Goal: Information Seeking & Learning: Learn about a topic

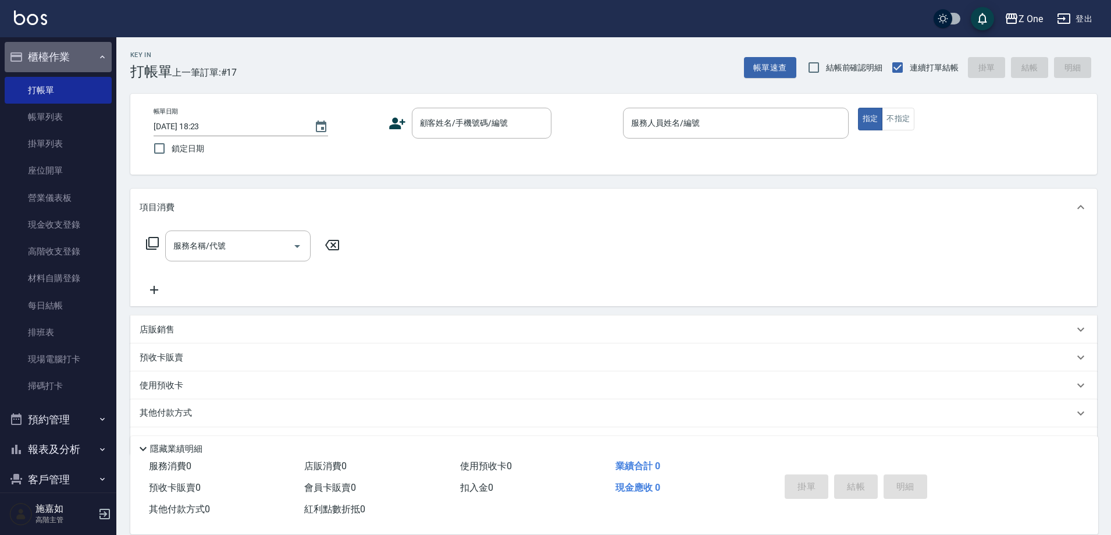
click at [98, 61] on icon "button" at bounding box center [102, 56] width 9 height 9
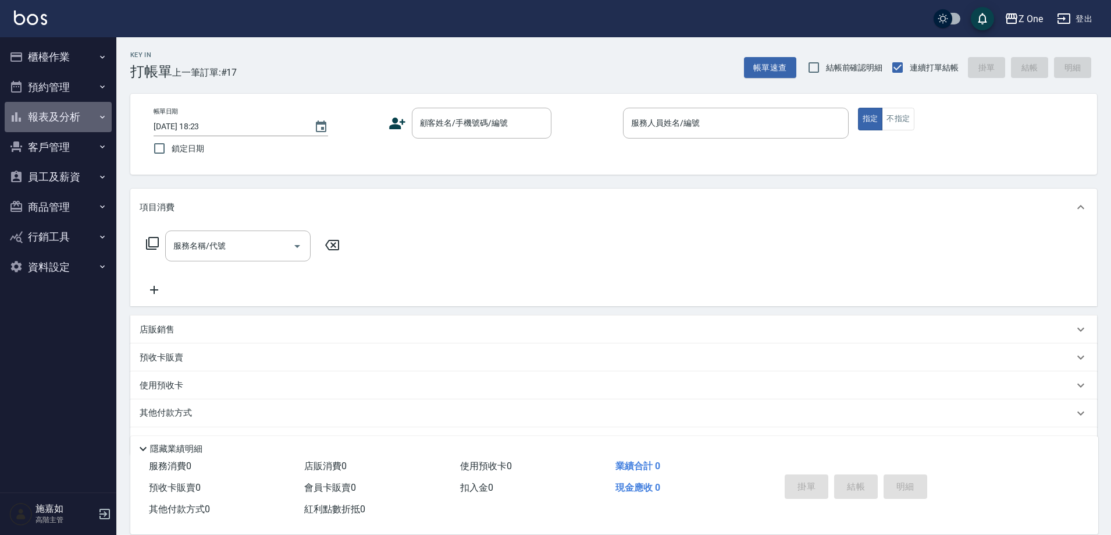
click at [104, 115] on icon "button" at bounding box center [102, 116] width 9 height 9
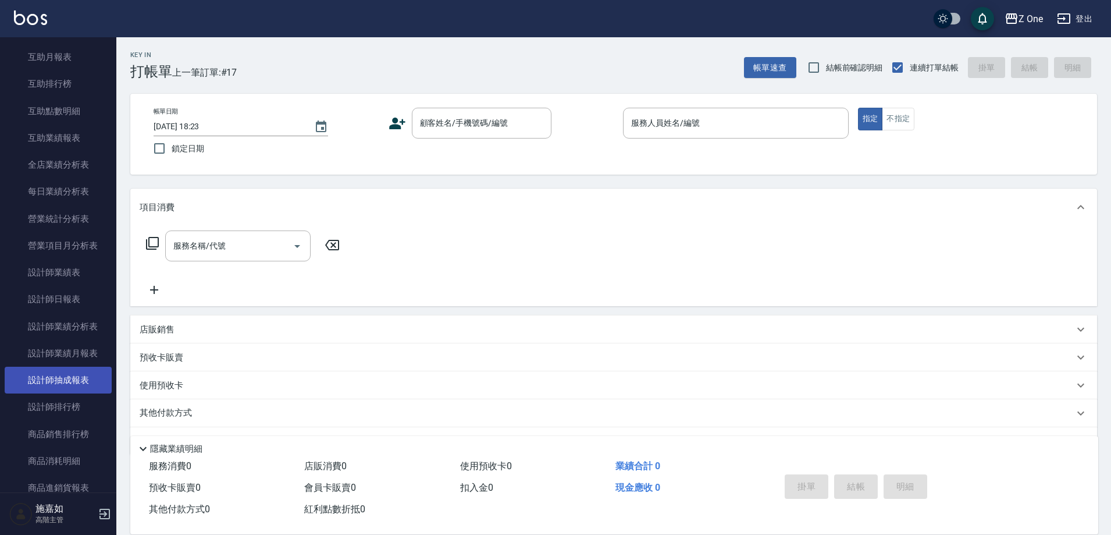
scroll to position [349, 0]
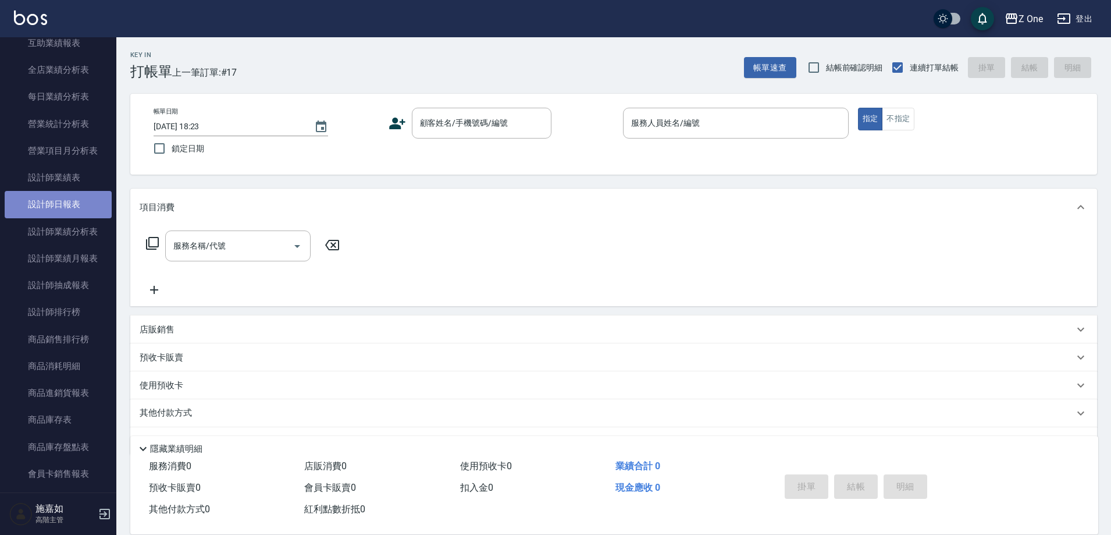
click at [63, 201] on link "設計師日報表" at bounding box center [58, 204] width 107 height 27
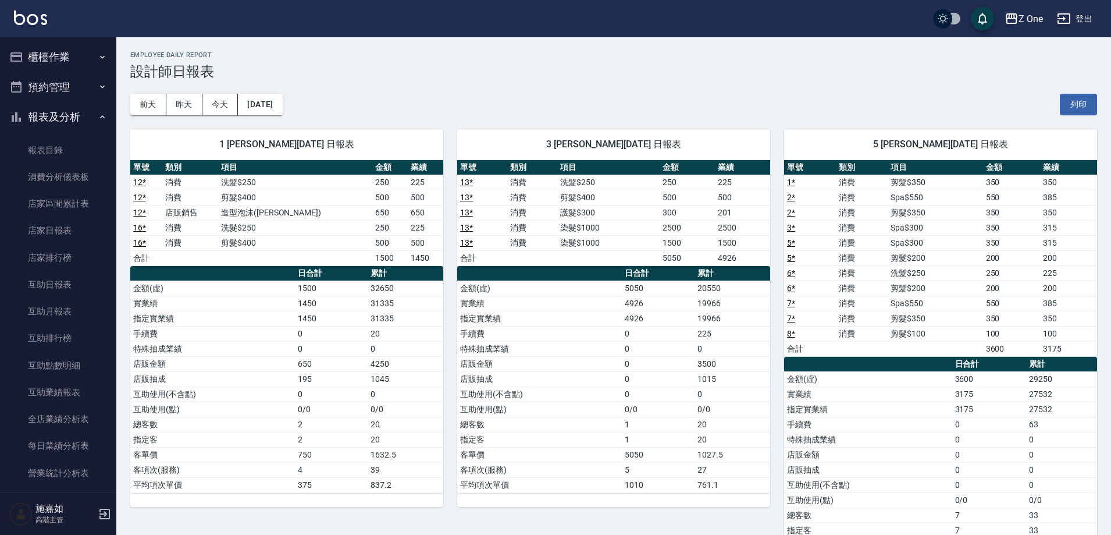
click at [98, 54] on icon "button" at bounding box center [102, 56] width 9 height 9
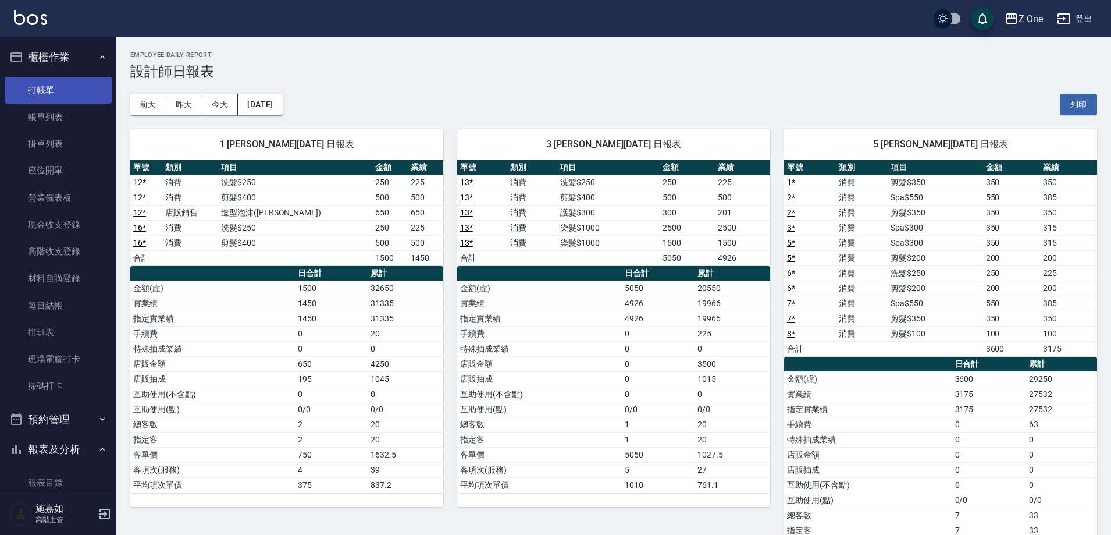
click at [62, 92] on link "打帳單" at bounding box center [58, 90] width 107 height 27
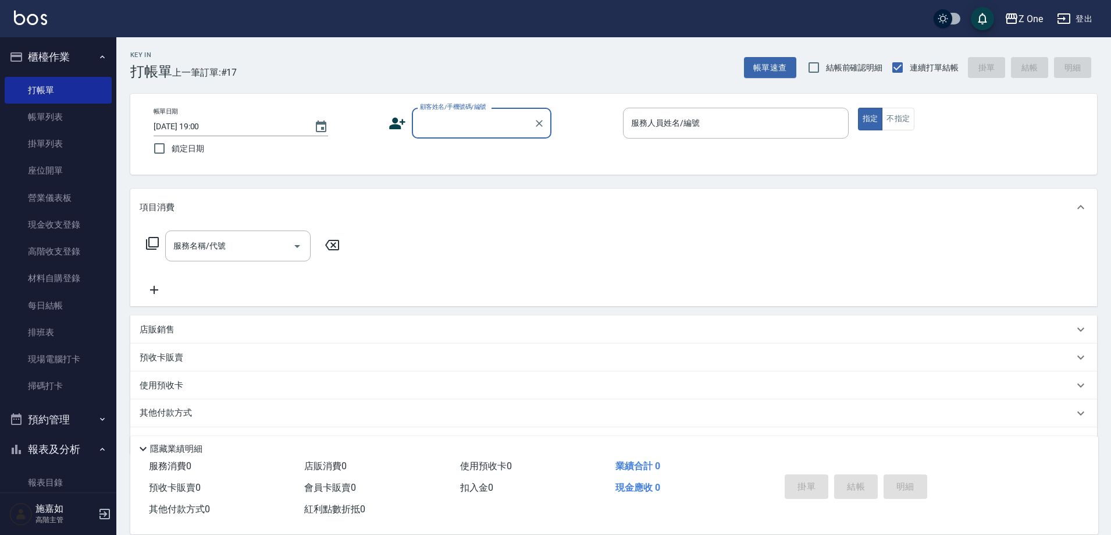
click at [452, 129] on input "顧客姓名/手機號碼/編號" at bounding box center [473, 123] width 112 height 20
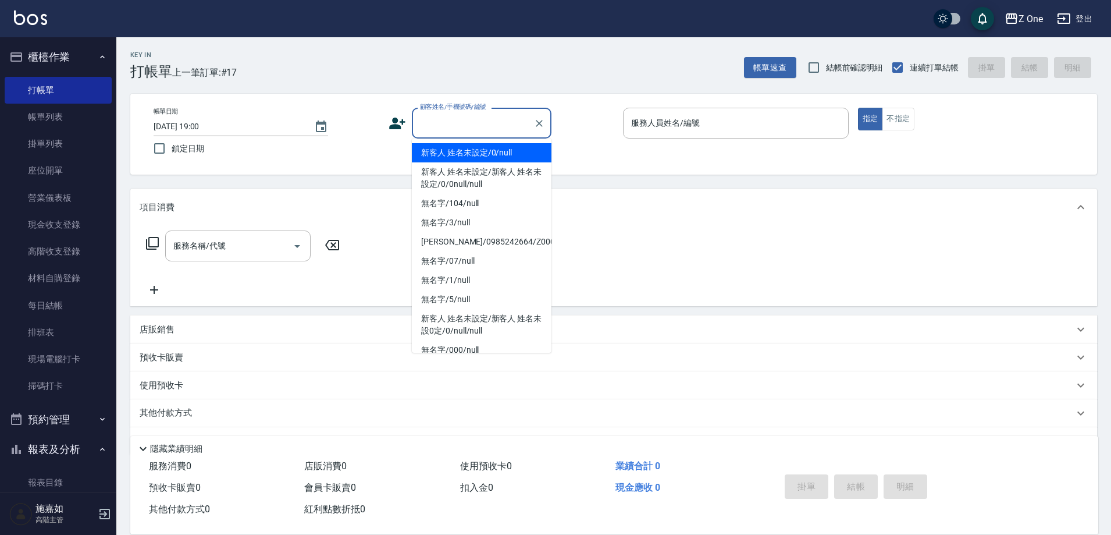
click at [443, 150] on li "新客人 姓名未設定/0/null" at bounding box center [482, 152] width 140 height 19
type input "新客人 姓名未設定/0/null"
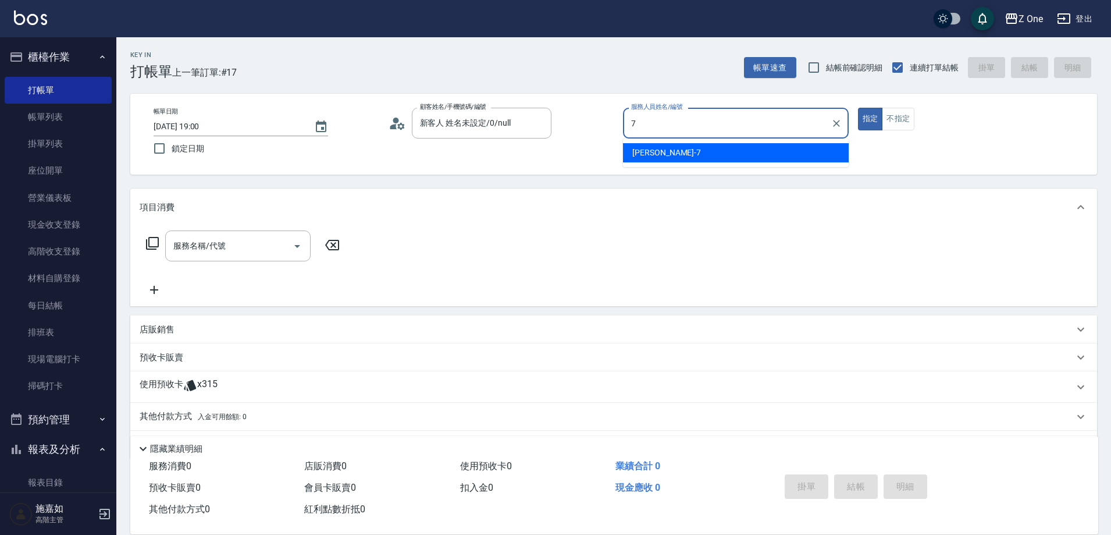
click at [654, 152] on span "[PERSON_NAME]-7" at bounding box center [666, 153] width 69 height 12
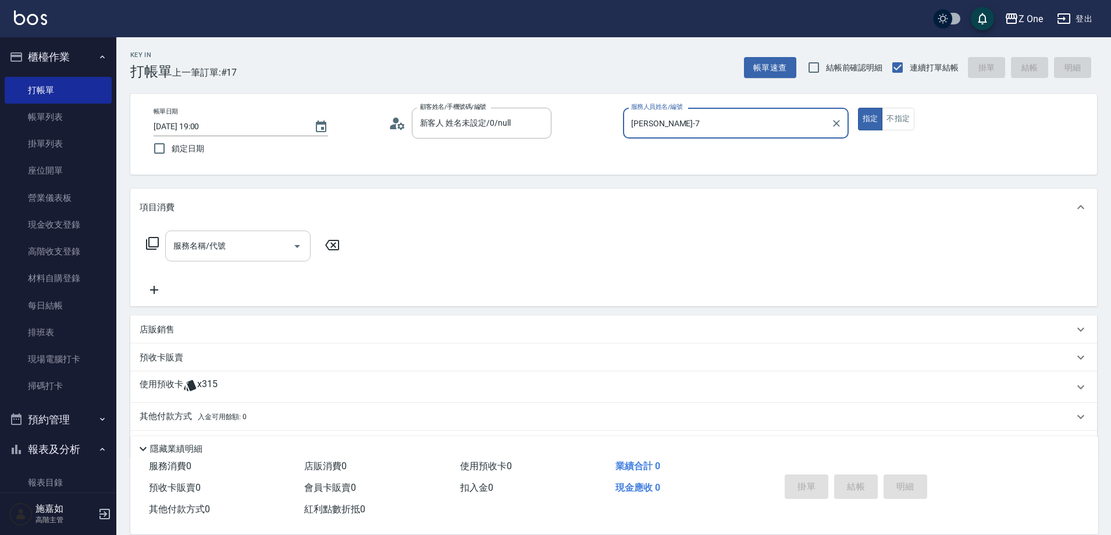
click at [298, 250] on icon "Open" at bounding box center [297, 246] width 14 height 14
type input "[PERSON_NAME]-7"
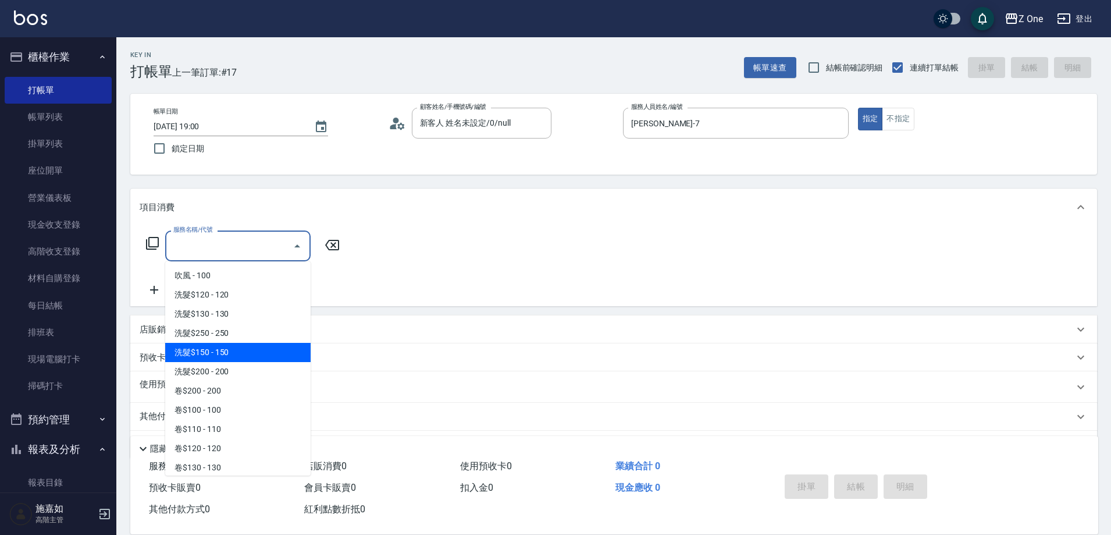
click at [233, 345] on span "洗髮$150 - 150" at bounding box center [237, 352] width 145 height 19
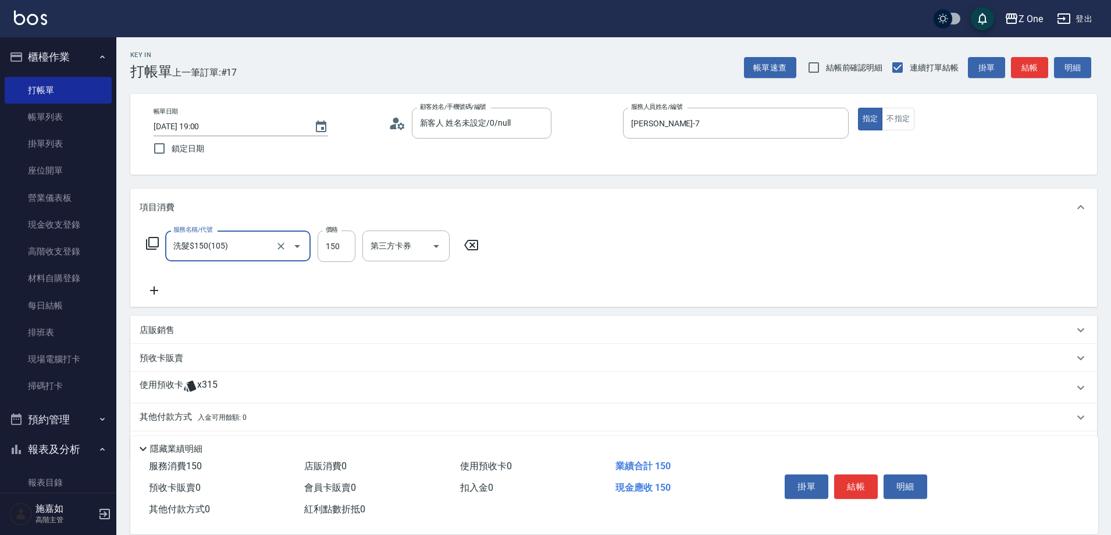
type input "洗髮$150(105)"
click at [161, 293] on icon at bounding box center [154, 290] width 29 height 14
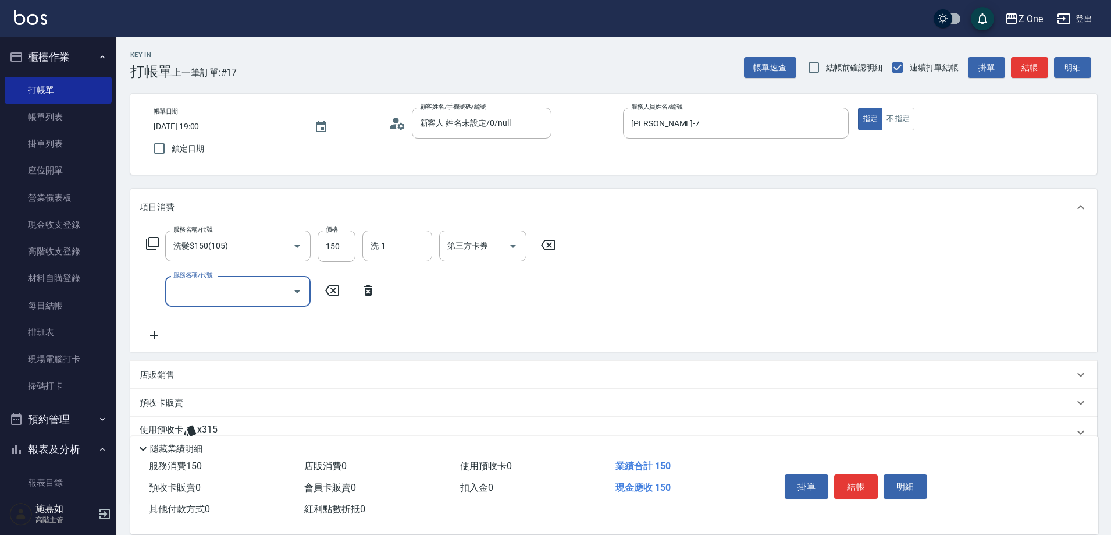
click at [301, 293] on icon "Open" at bounding box center [297, 291] width 14 height 14
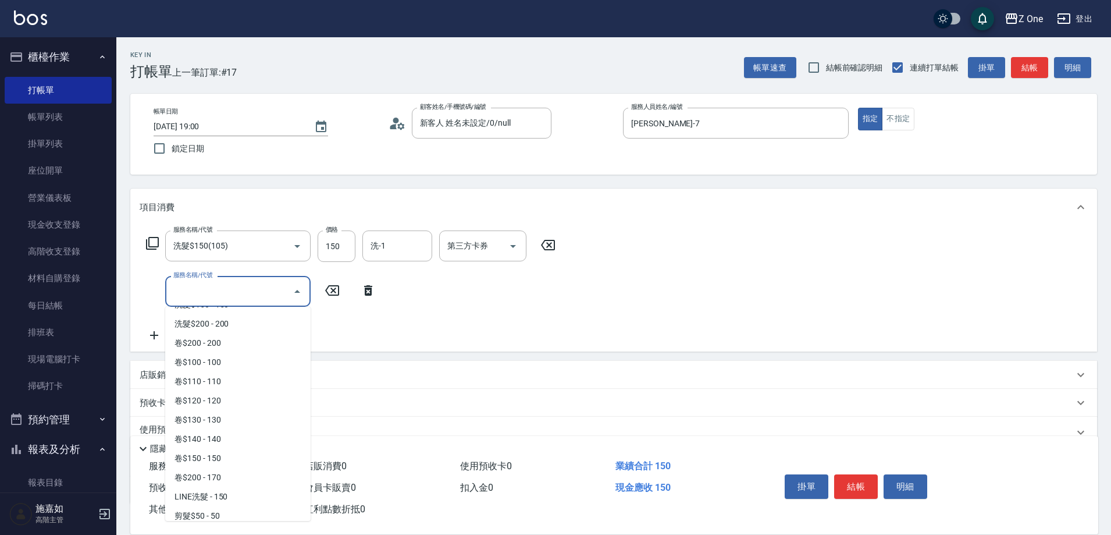
scroll to position [233, 0]
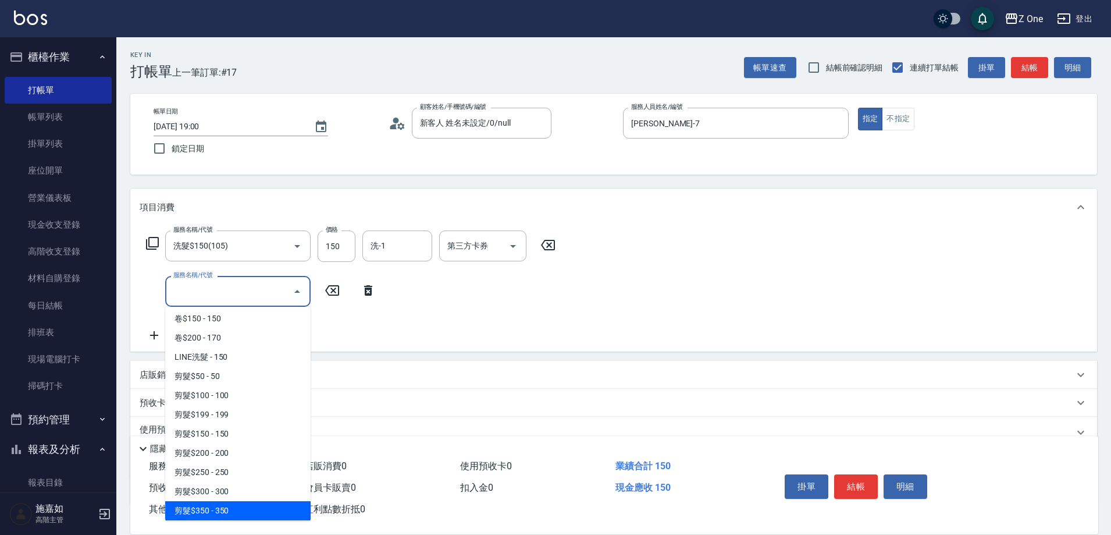
click at [233, 505] on span "剪髮$350 - 350" at bounding box center [237, 510] width 145 height 19
type input "剪髮$350(208)"
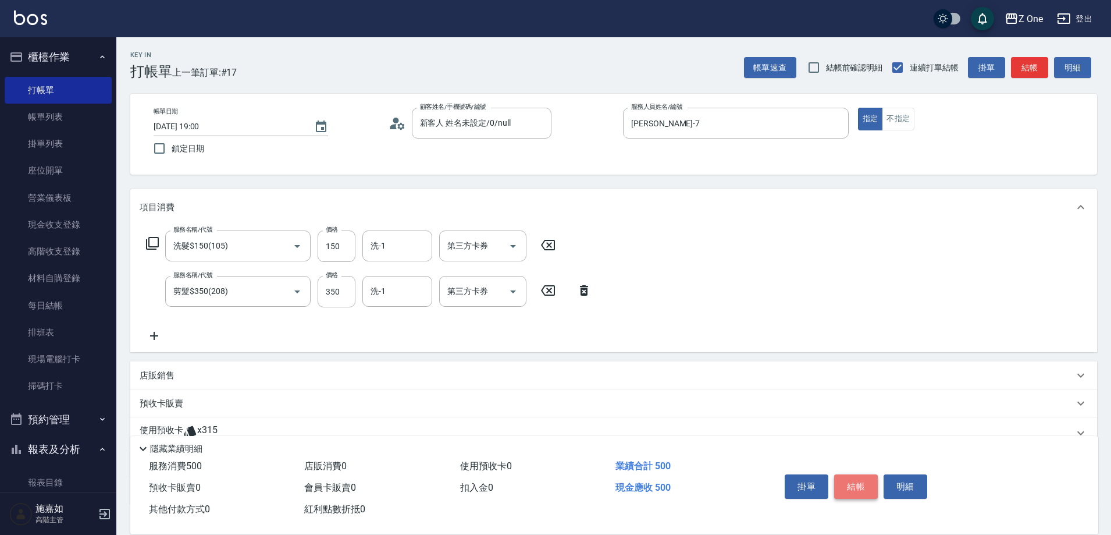
click at [864, 479] on button "結帳" at bounding box center [856, 486] width 44 height 24
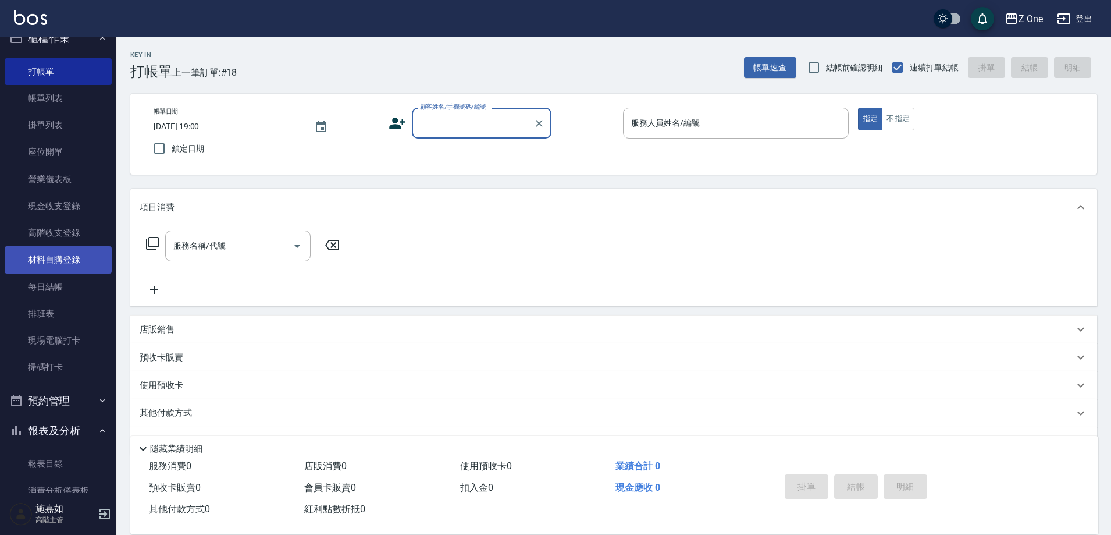
scroll to position [0, 0]
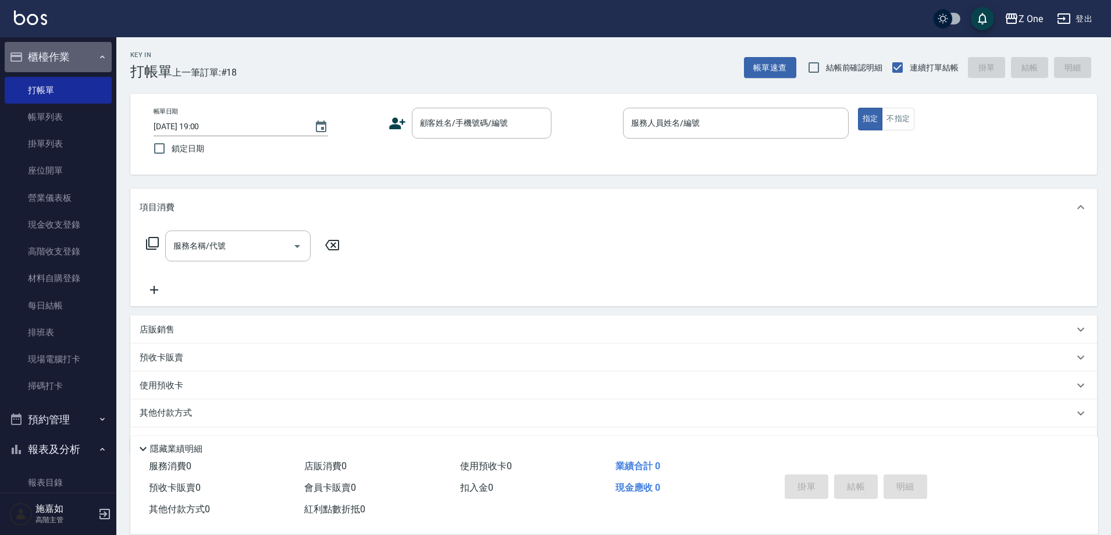
click at [98, 56] on icon "button" at bounding box center [102, 56] width 9 height 9
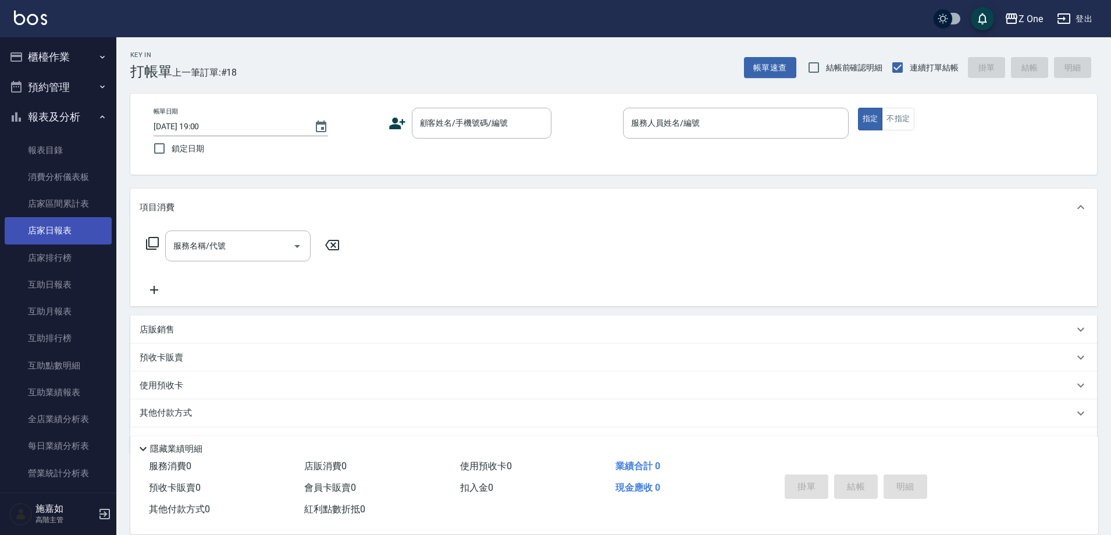
click at [54, 230] on link "店家日報表" at bounding box center [58, 230] width 107 height 27
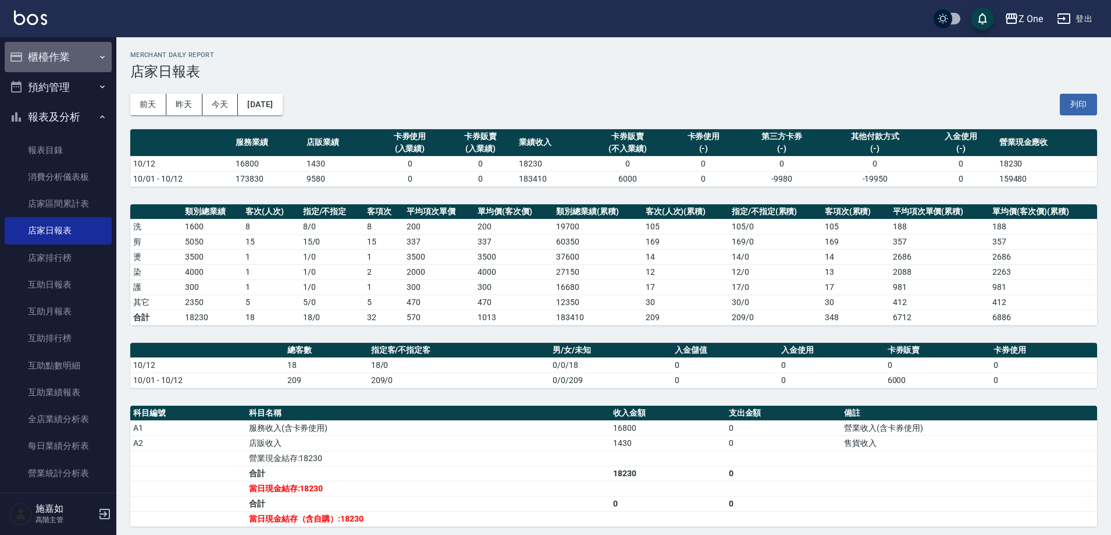
click at [99, 60] on icon "button" at bounding box center [102, 56] width 9 height 9
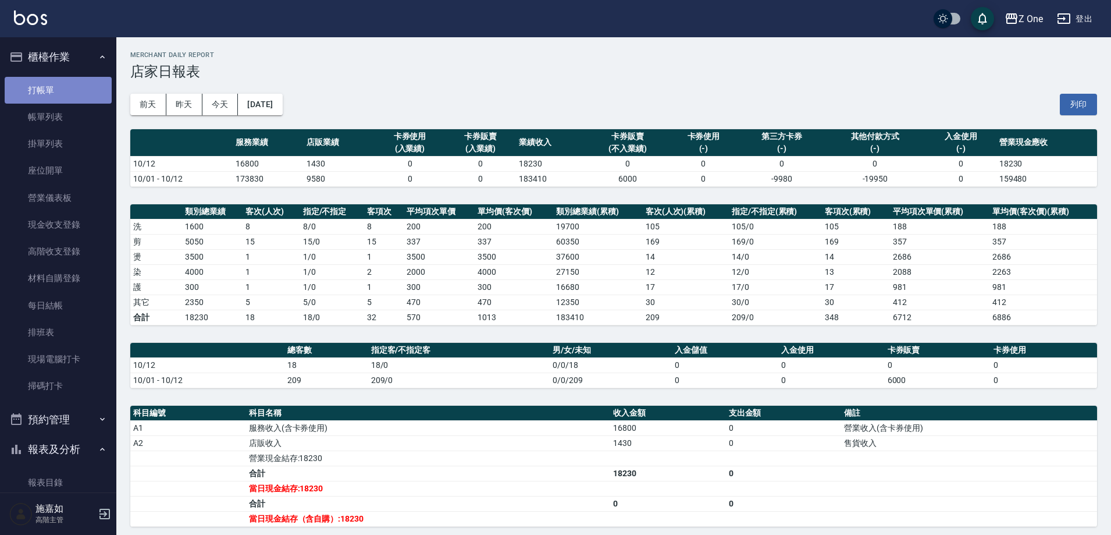
click at [62, 90] on link "打帳單" at bounding box center [58, 90] width 107 height 27
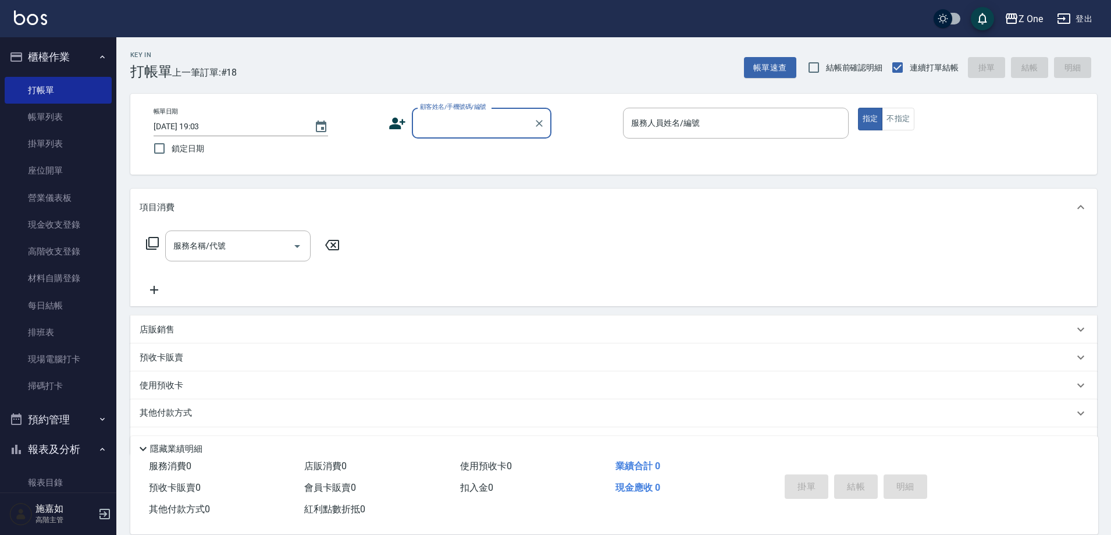
click at [455, 122] on input "顧客姓名/手機號碼/編號" at bounding box center [473, 123] width 112 height 20
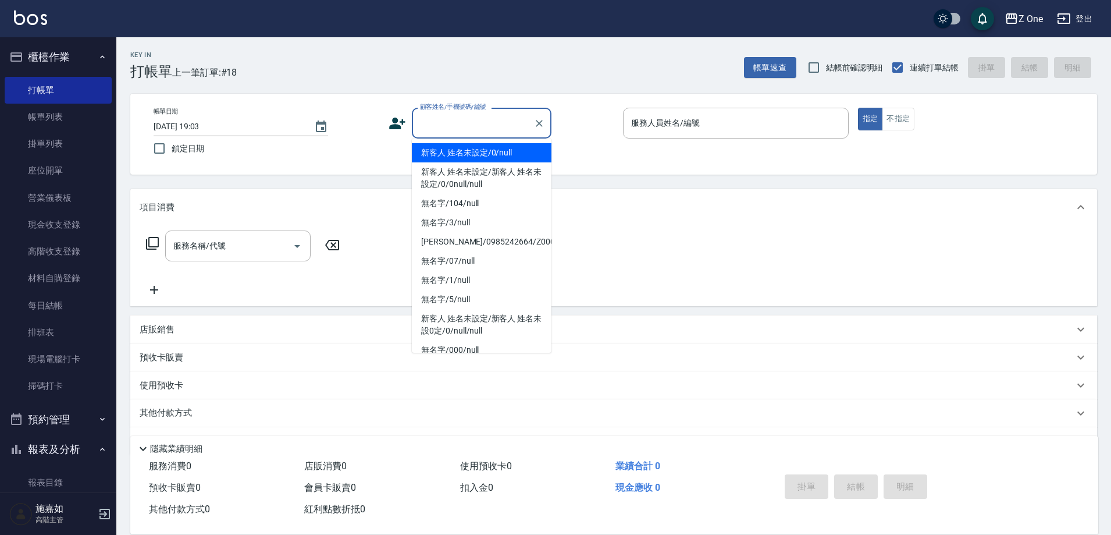
click at [453, 154] on li "新客人 姓名未設定/0/null" at bounding box center [482, 152] width 140 height 19
type input "新客人 姓名未設定/0/null"
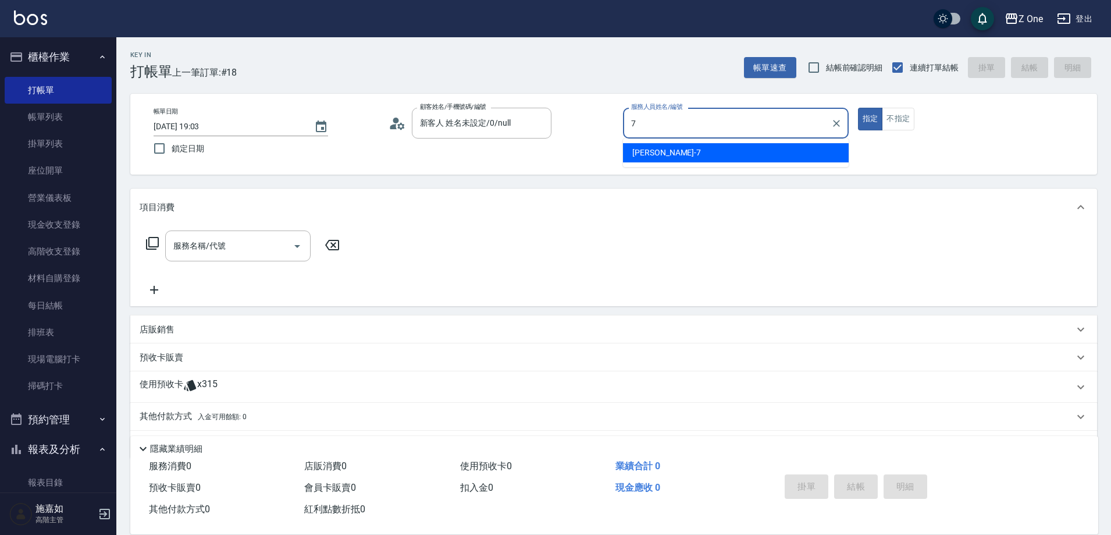
click at [700, 151] on div "[PERSON_NAME]-7" at bounding box center [736, 152] width 226 height 19
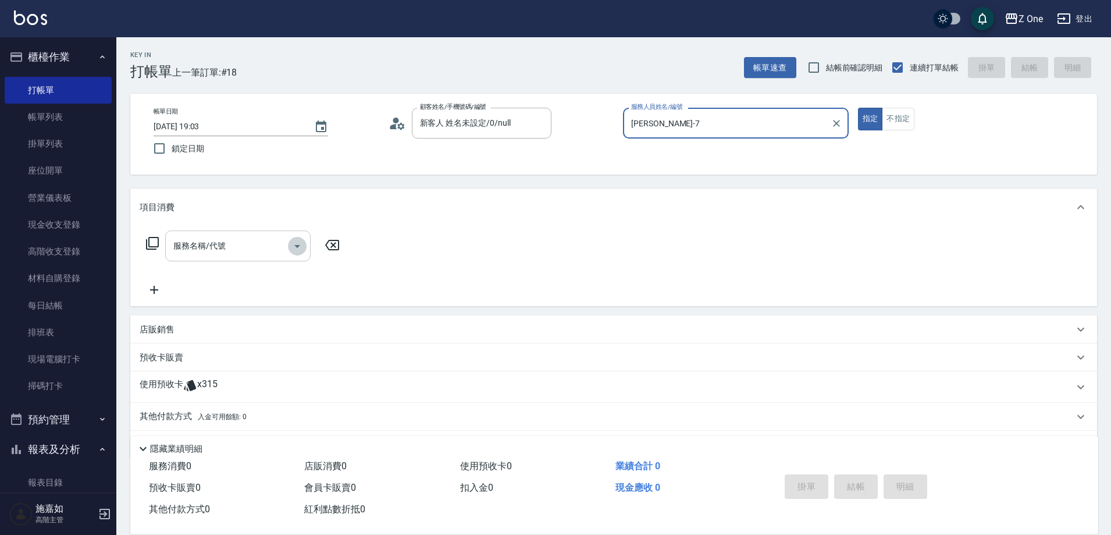
click at [293, 245] on icon "Open" at bounding box center [297, 246] width 14 height 14
type input "[PERSON_NAME]-7"
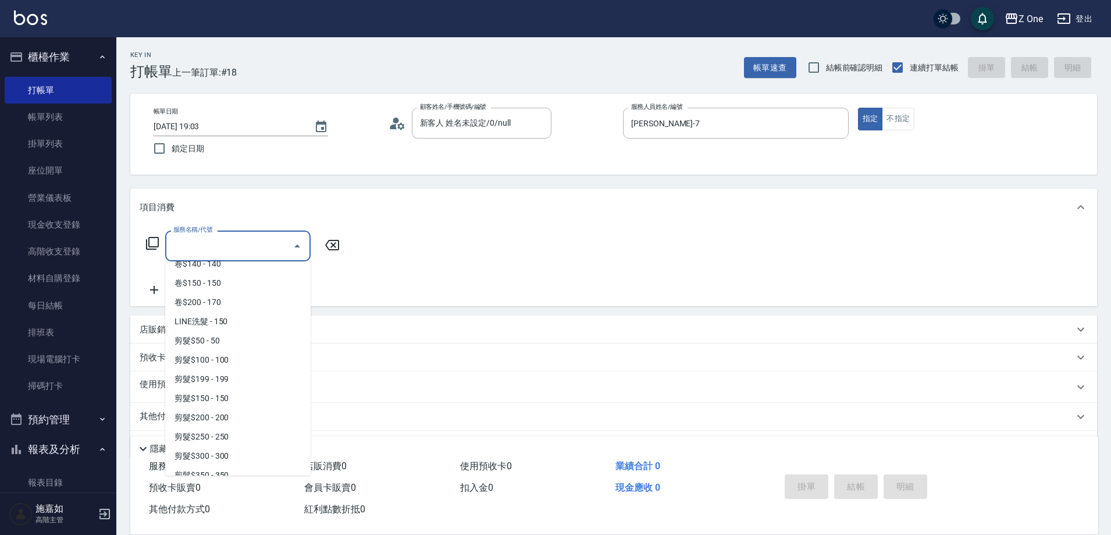
scroll to position [233, 0]
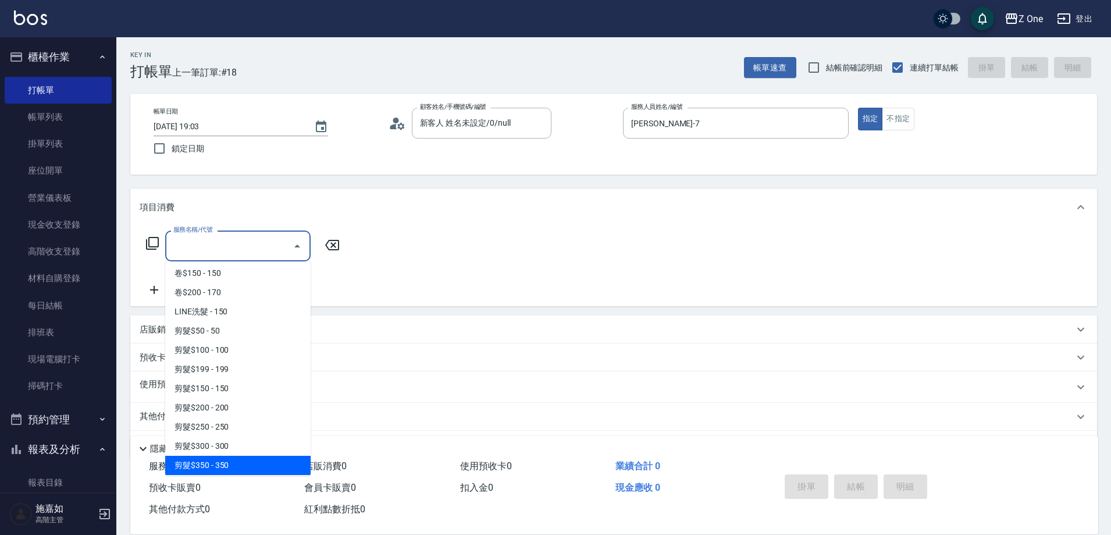
click at [237, 462] on span "剪髮$350 - 350" at bounding box center [237, 464] width 145 height 19
type input "剪髮$350(208)"
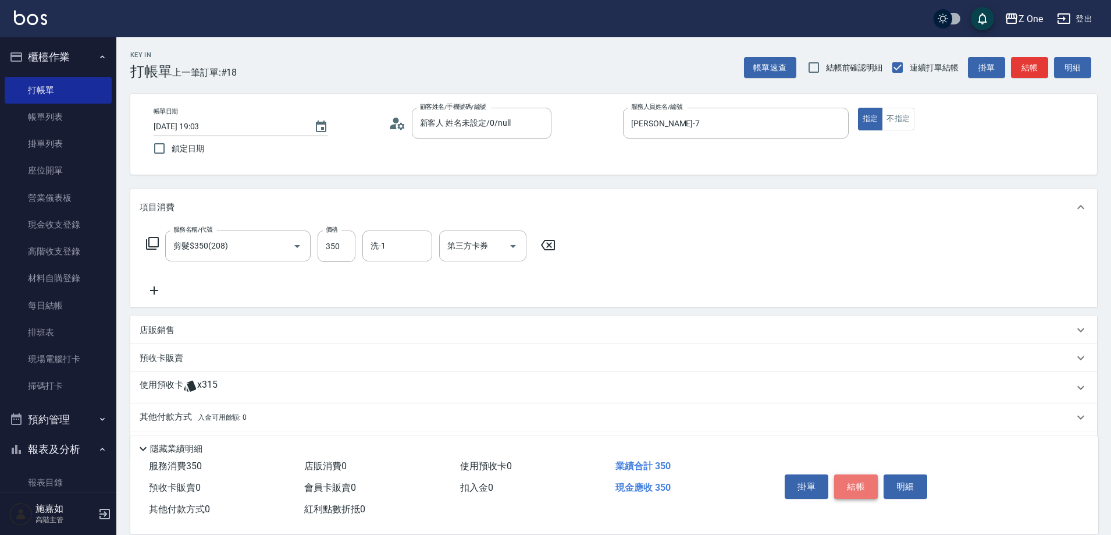
click at [867, 482] on button "結帳" at bounding box center [856, 486] width 44 height 24
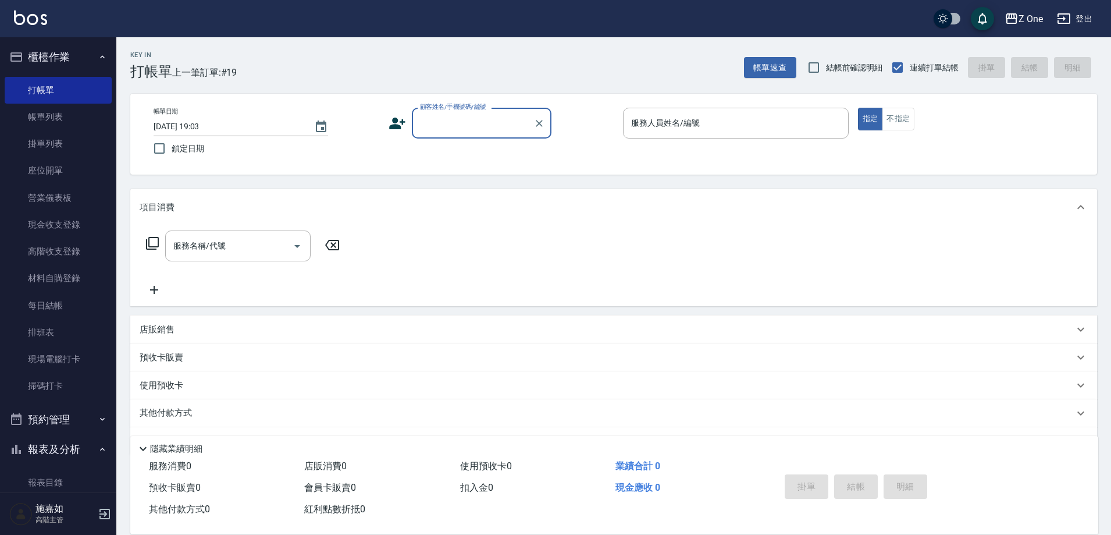
click at [102, 60] on button "櫃檯作業" at bounding box center [58, 57] width 107 height 30
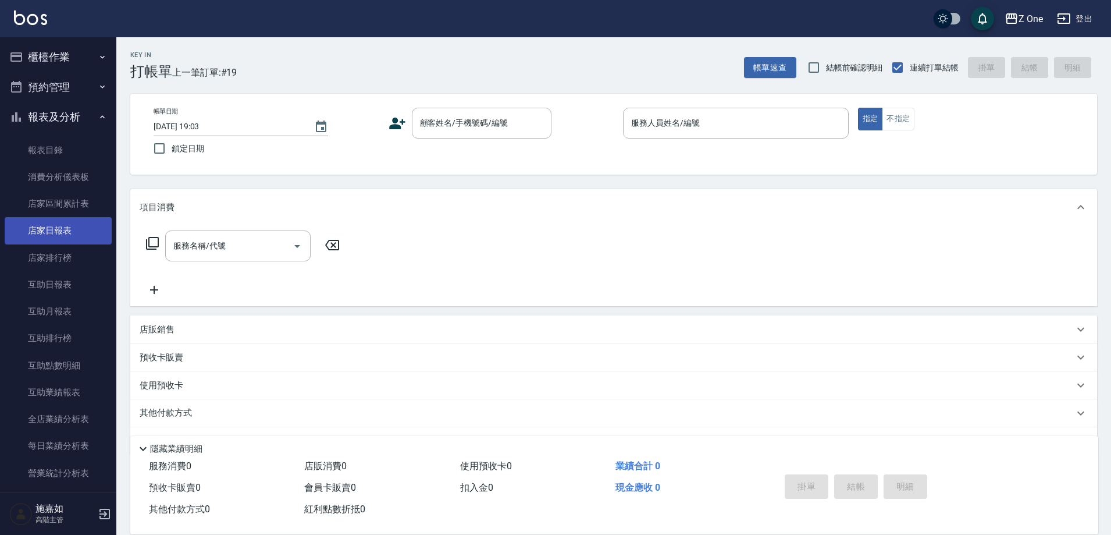
click at [55, 234] on link "店家日報表" at bounding box center [58, 230] width 107 height 27
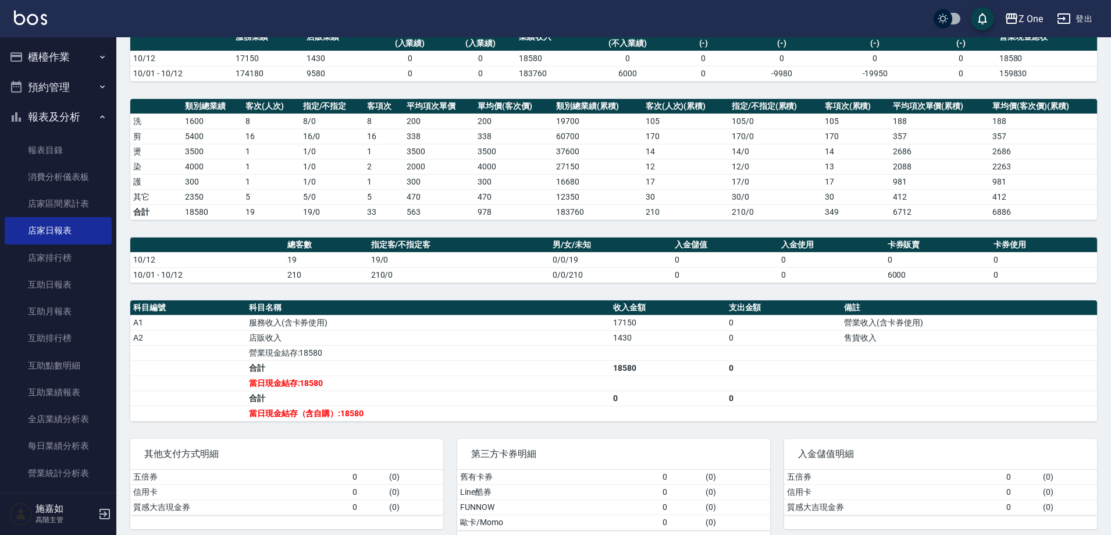
scroll to position [129, 0]
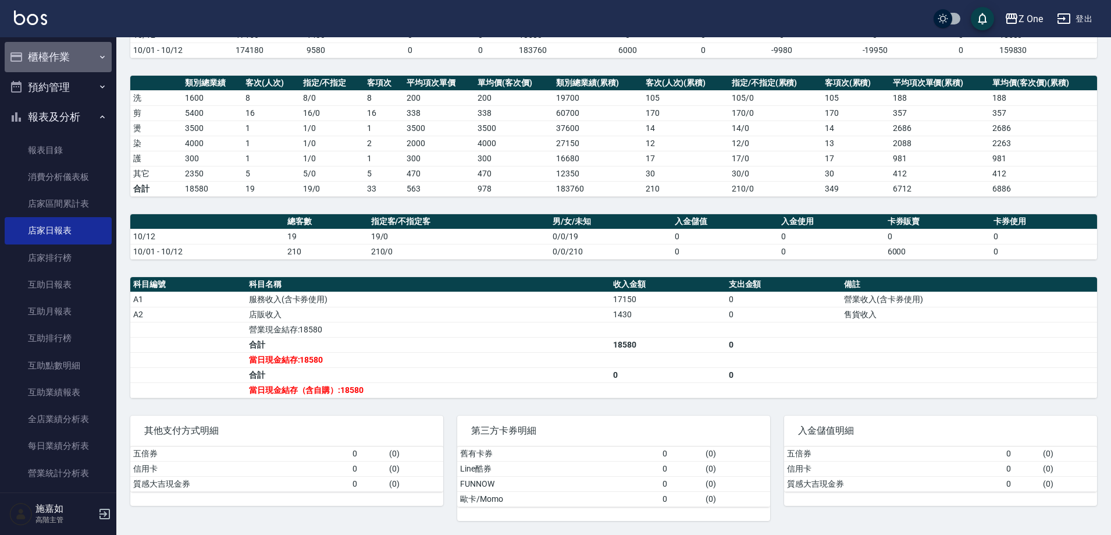
click at [100, 57] on icon "button" at bounding box center [102, 56] width 5 height 3
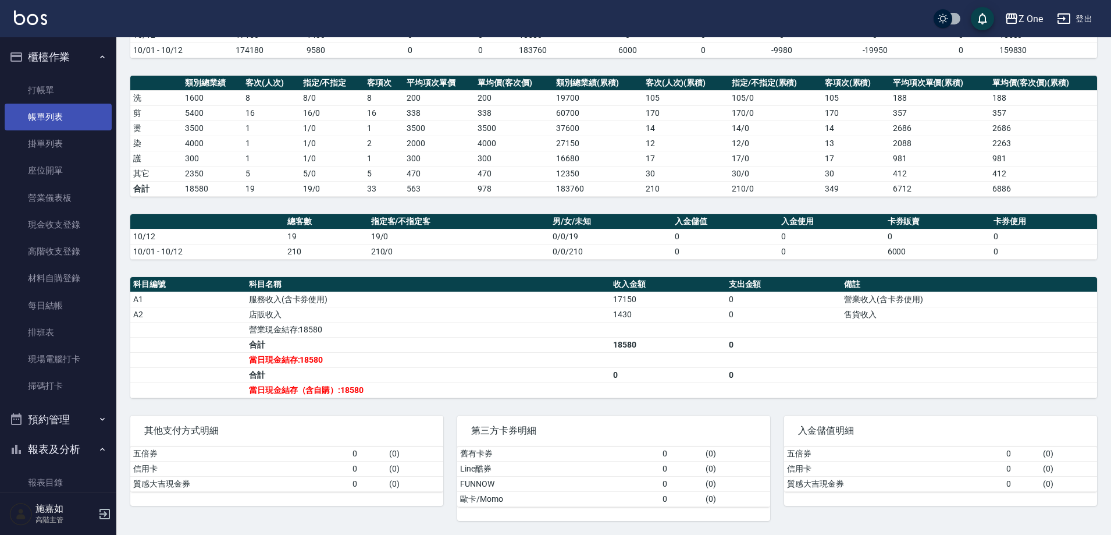
click at [69, 117] on link "帳單列表" at bounding box center [58, 117] width 107 height 27
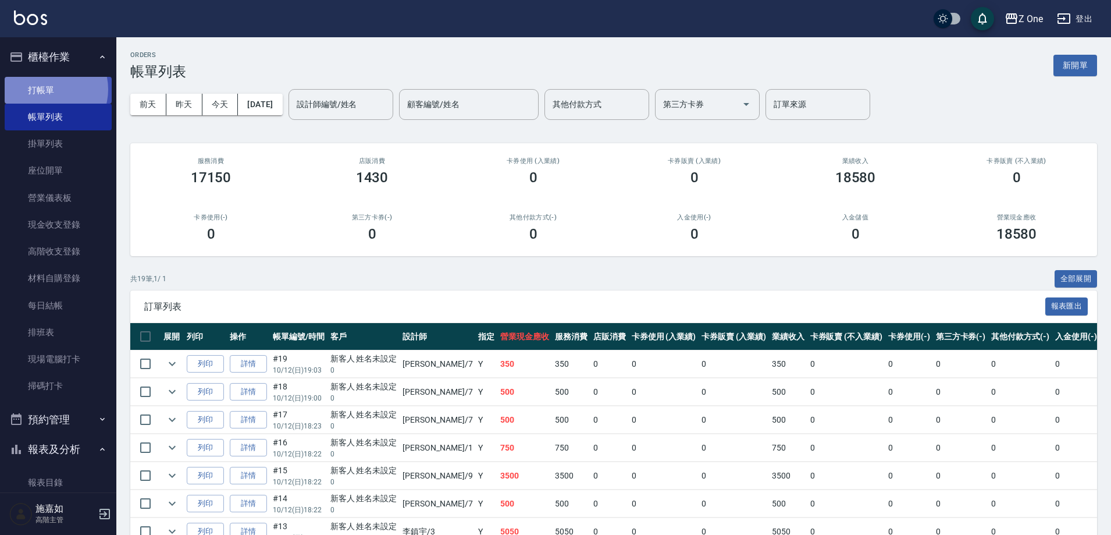
click at [47, 89] on link "打帳單" at bounding box center [58, 90] width 107 height 27
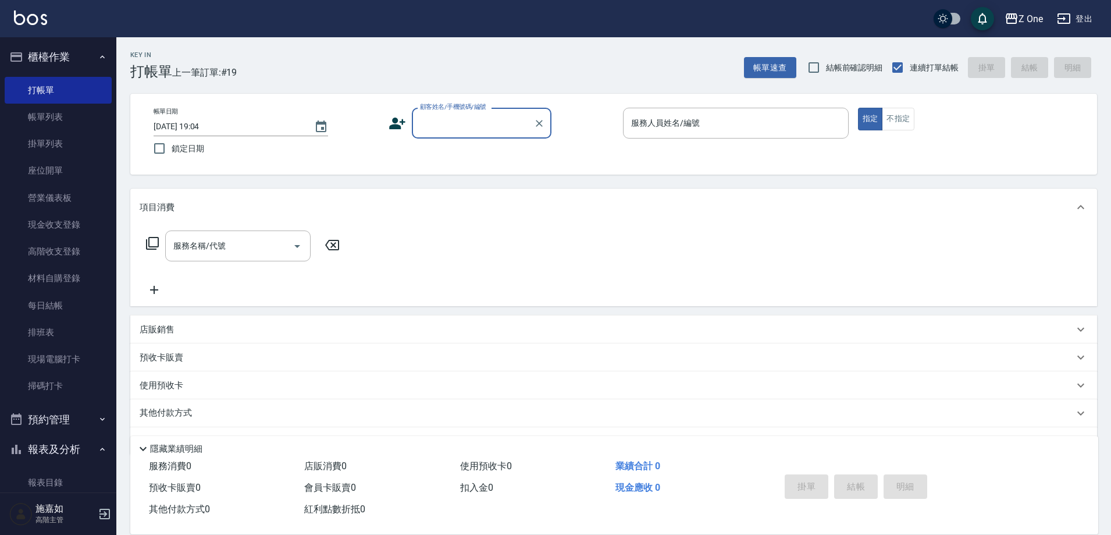
click at [98, 56] on icon "button" at bounding box center [102, 56] width 9 height 9
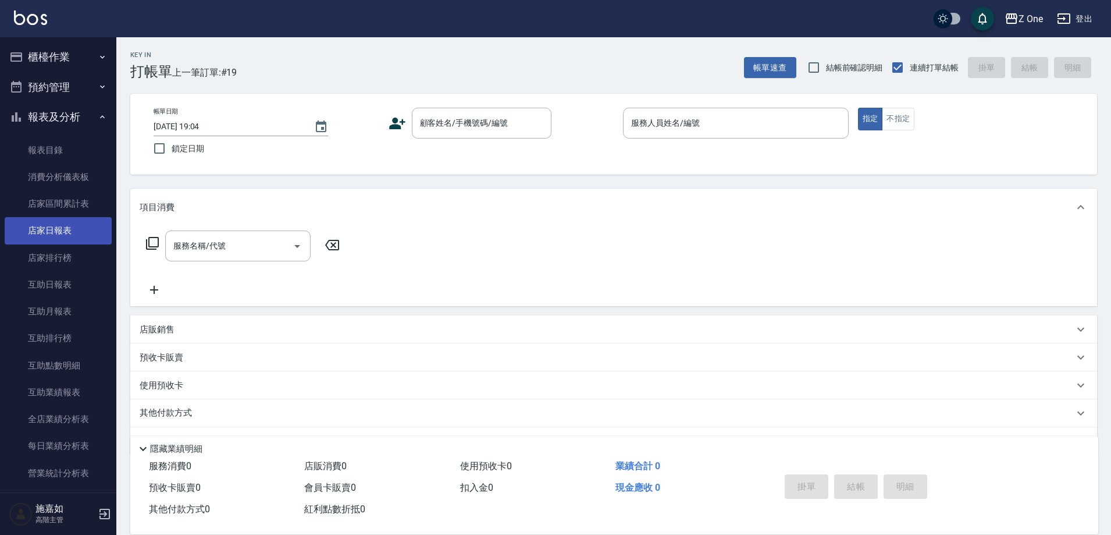
click at [51, 231] on link "店家日報表" at bounding box center [58, 230] width 107 height 27
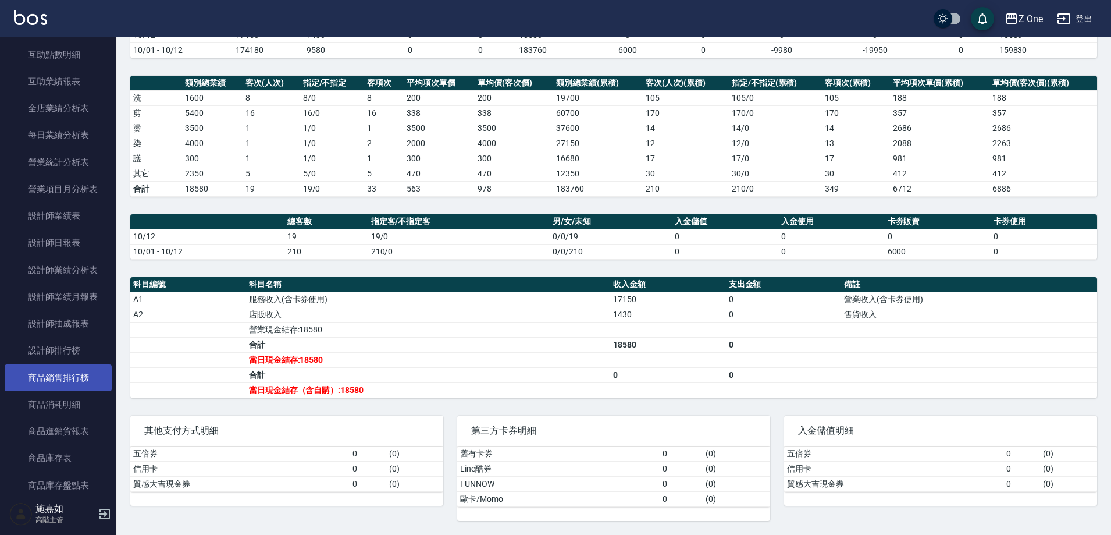
scroll to position [349, 0]
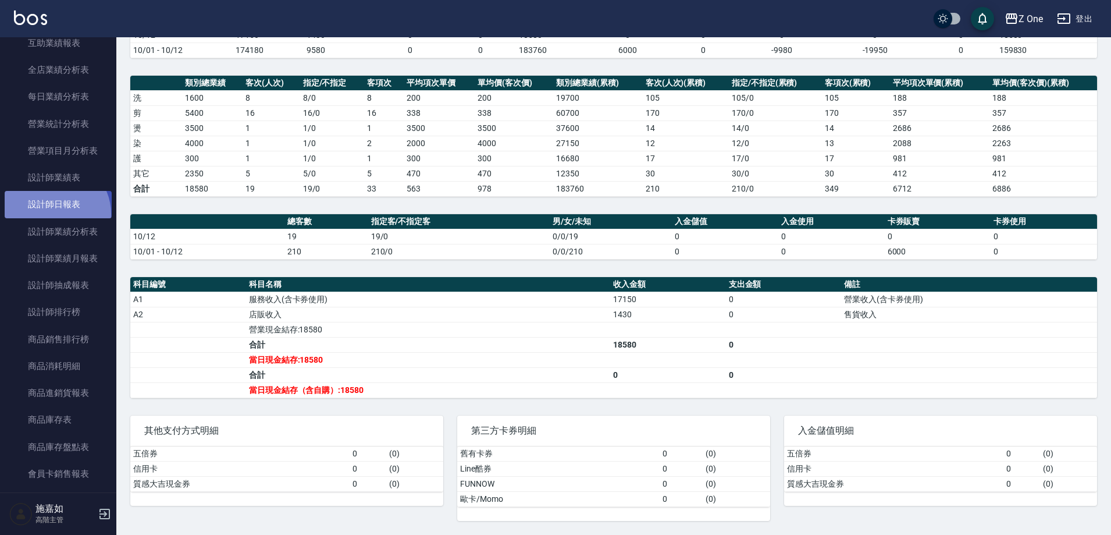
click at [54, 213] on link "設計師日報表" at bounding box center [58, 204] width 107 height 27
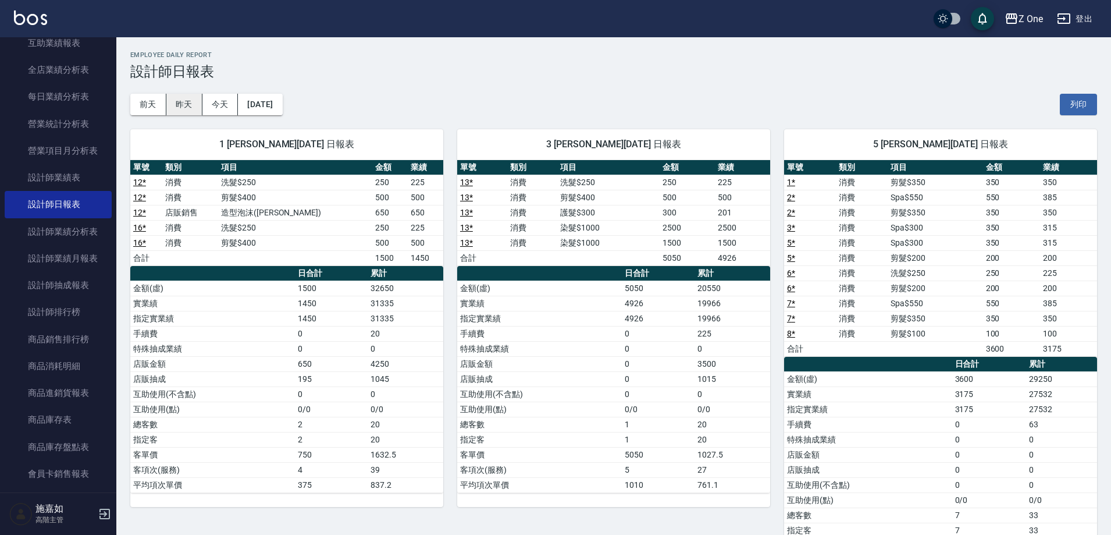
click at [184, 104] on button "昨天" at bounding box center [184, 105] width 36 height 22
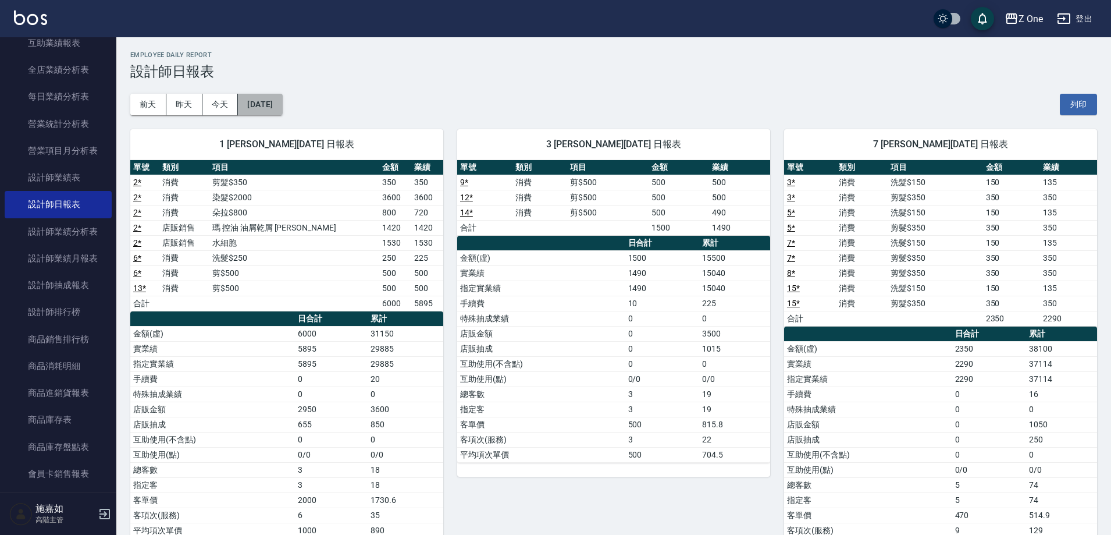
click at [282, 105] on button "[DATE]" at bounding box center [260, 105] width 44 height 22
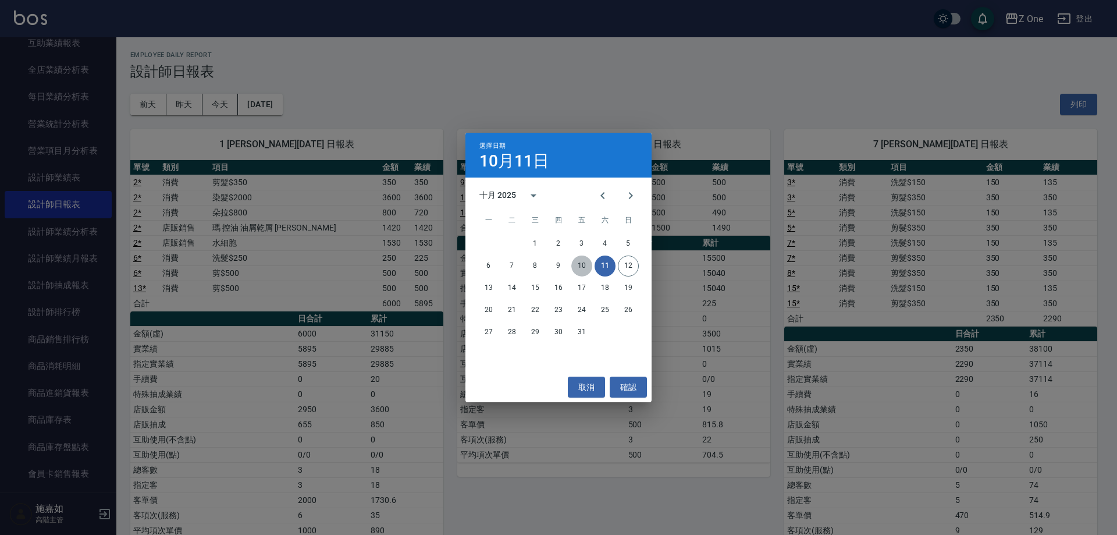
click at [579, 266] on button "10" at bounding box center [581, 265] width 21 height 21
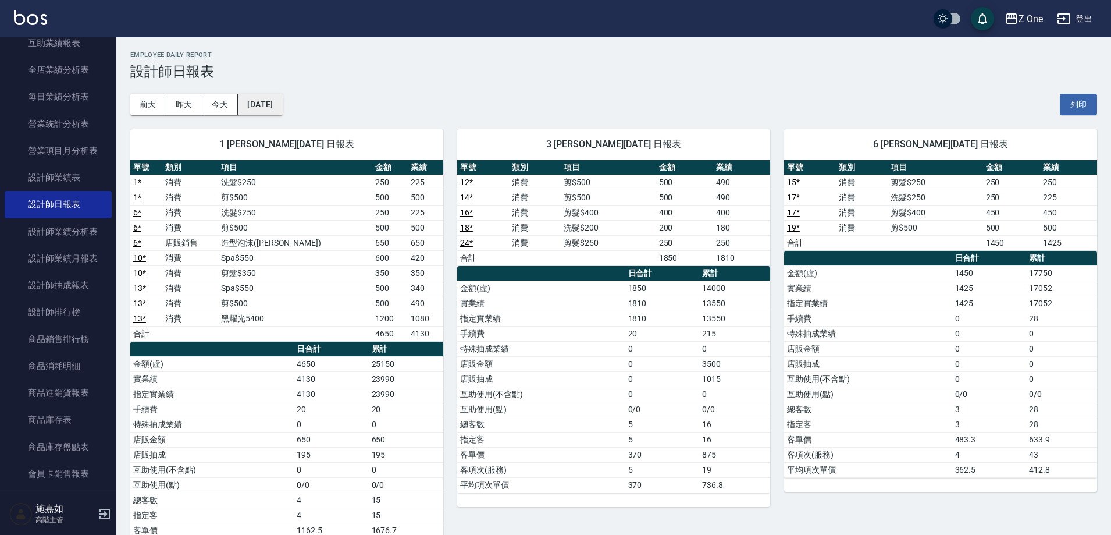
click at [282, 107] on button "[DATE]" at bounding box center [260, 105] width 44 height 22
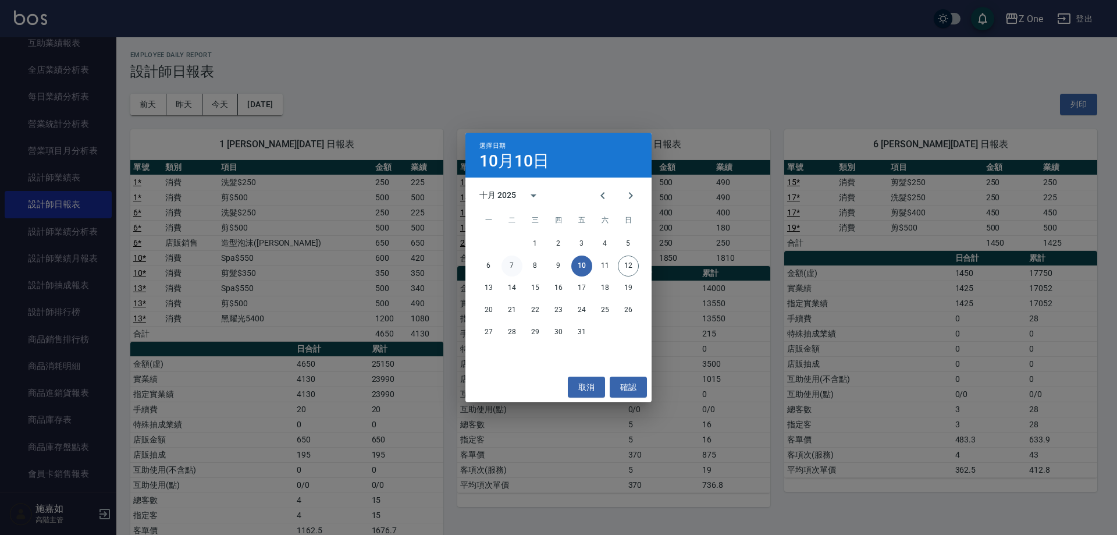
click at [514, 265] on button "7" at bounding box center [511, 265] width 21 height 21
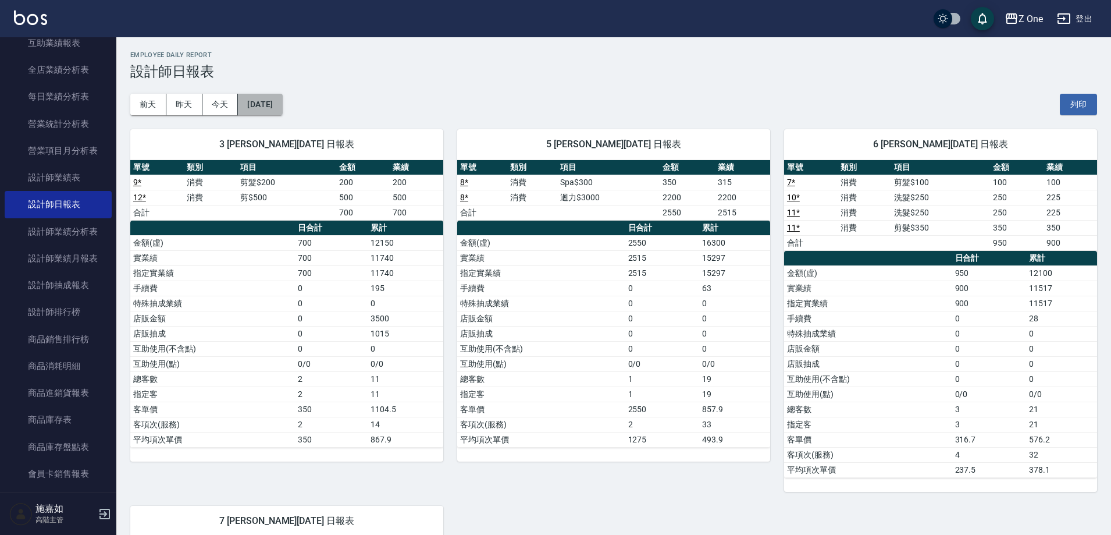
click at [282, 98] on button "[DATE]" at bounding box center [260, 105] width 44 height 22
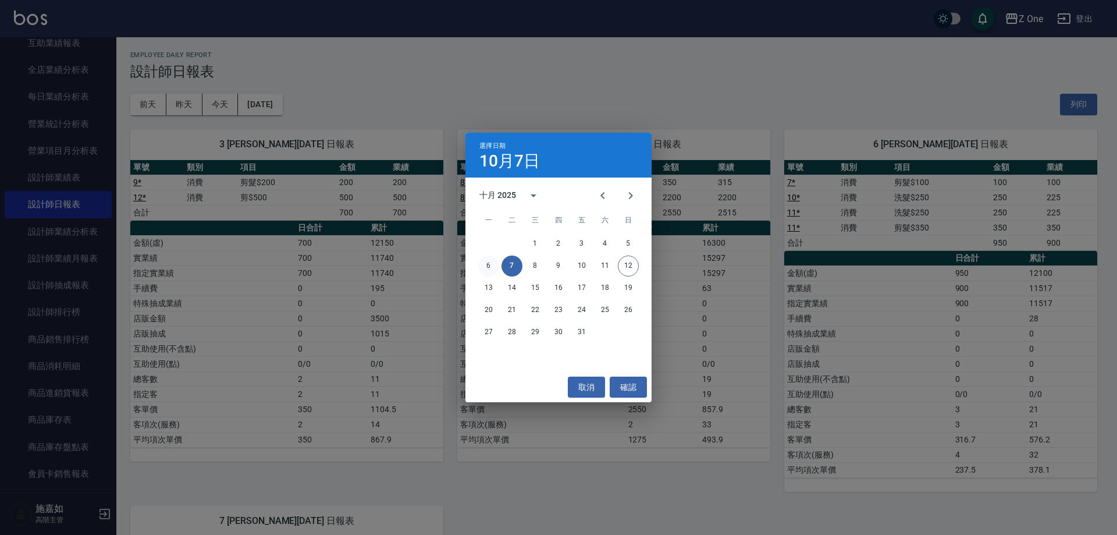
click at [486, 262] on button "6" at bounding box center [488, 265] width 21 height 21
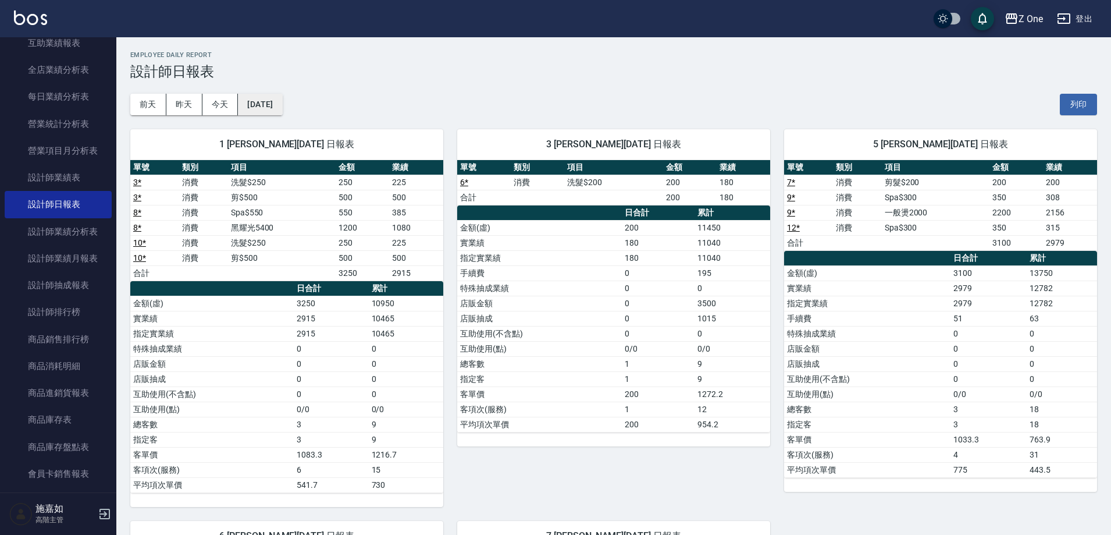
click at [282, 110] on button "[DATE]" at bounding box center [260, 105] width 44 height 22
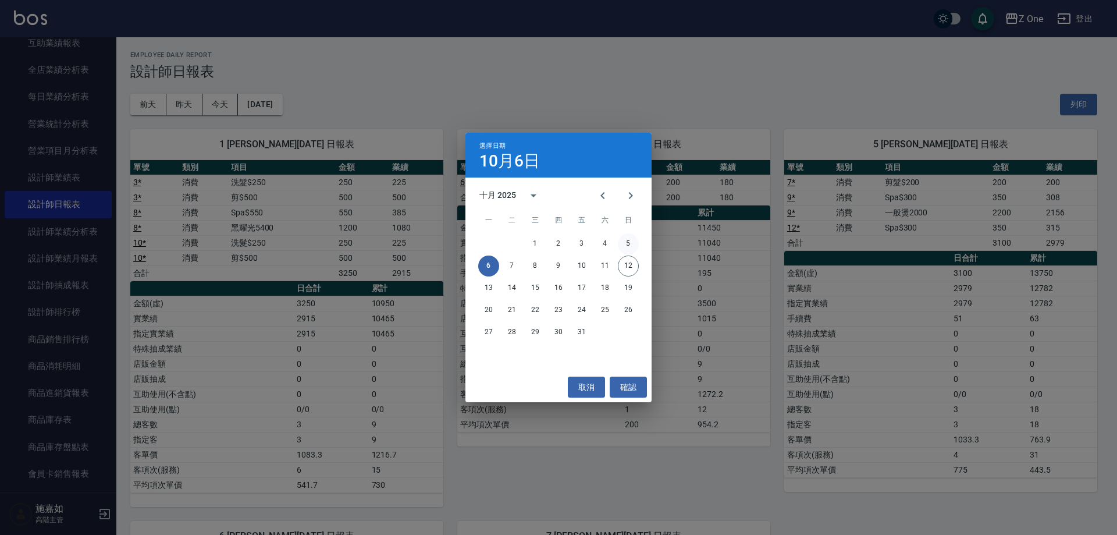
click at [622, 244] on button "5" at bounding box center [628, 243] width 21 height 21
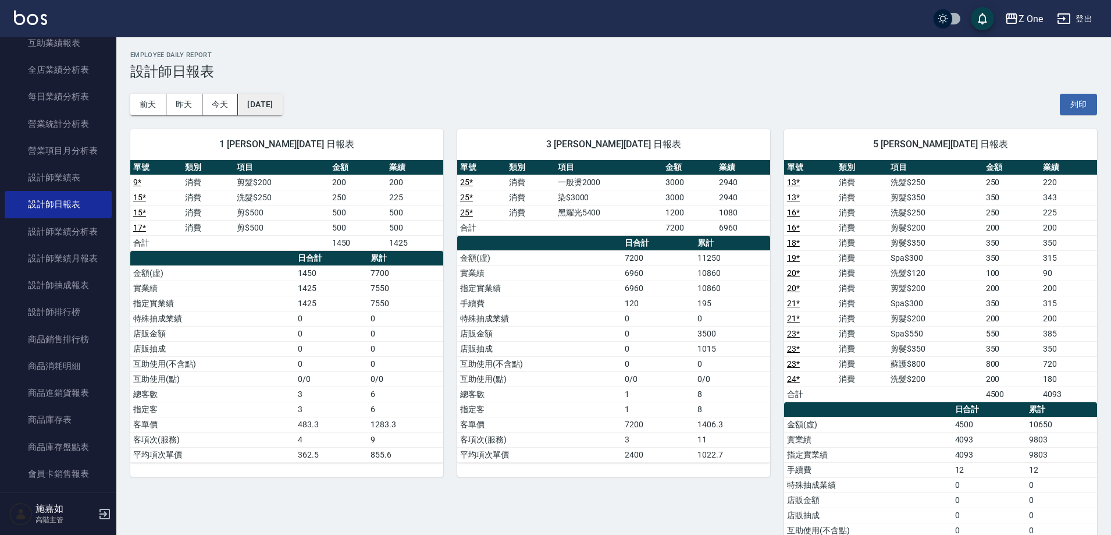
click at [282, 108] on button "[DATE]" at bounding box center [260, 105] width 44 height 22
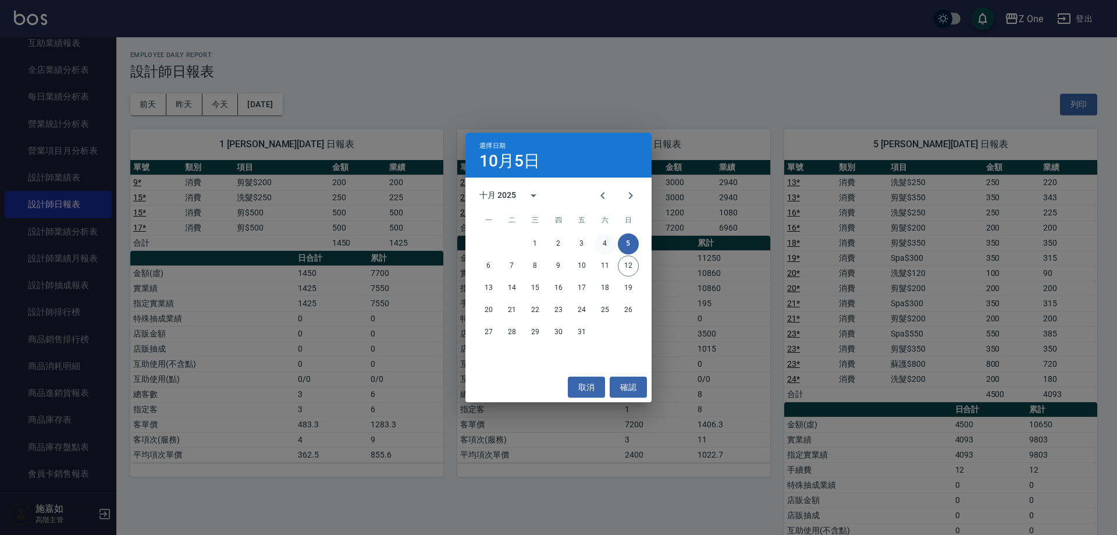
click at [606, 243] on button "4" at bounding box center [604, 243] width 21 height 21
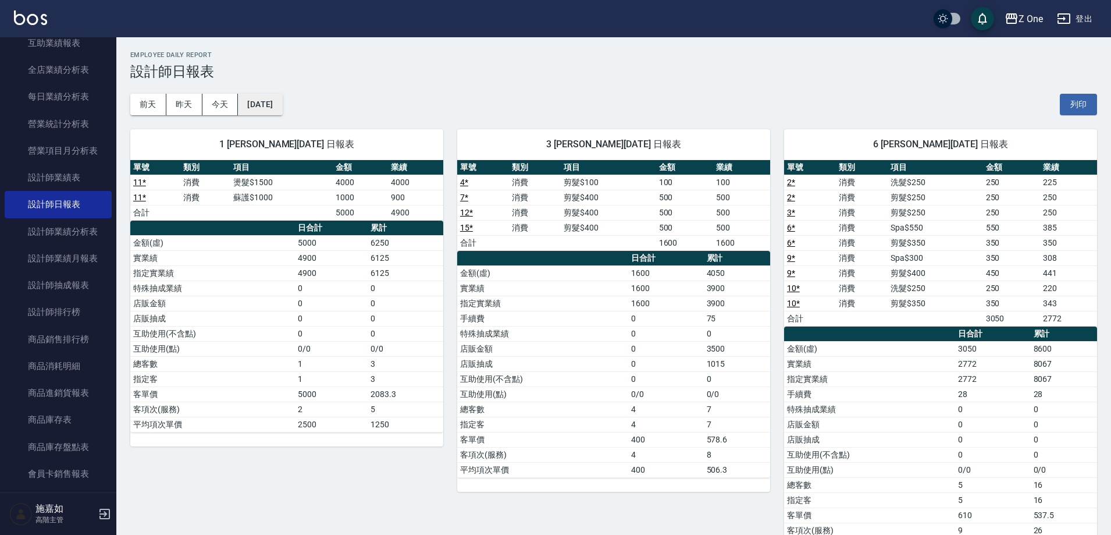
click at [282, 109] on button "[DATE]" at bounding box center [260, 105] width 44 height 22
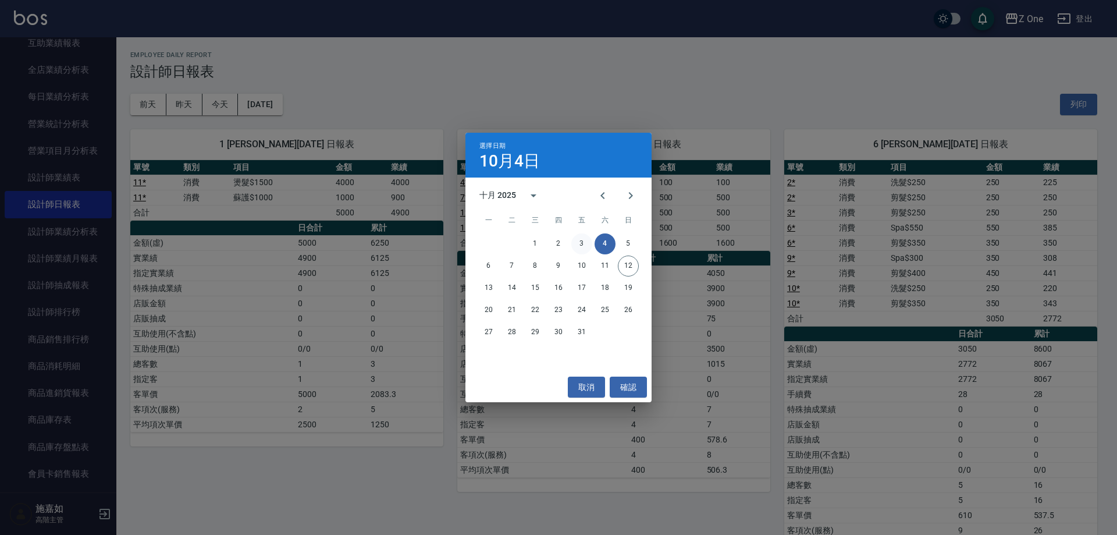
click at [581, 242] on button "3" at bounding box center [581, 243] width 21 height 21
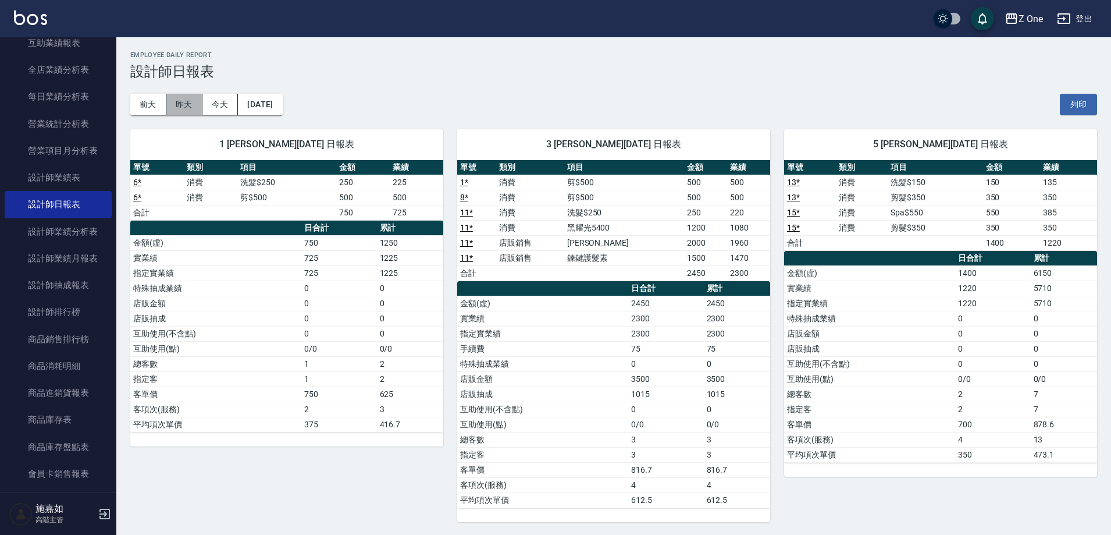
click at [192, 105] on button "昨天" at bounding box center [184, 105] width 36 height 22
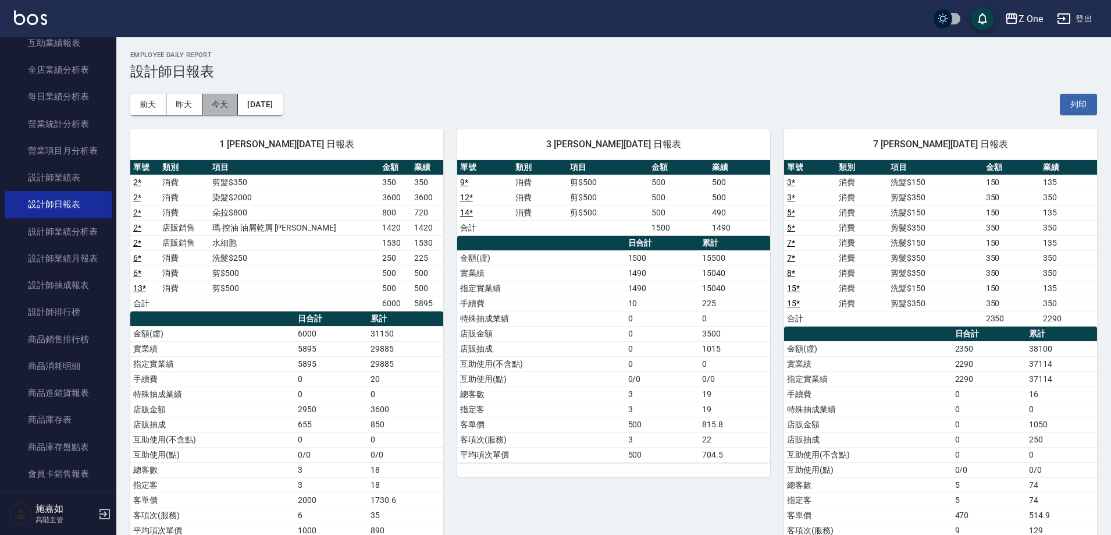
click at [224, 107] on button "今天" at bounding box center [220, 105] width 36 height 22
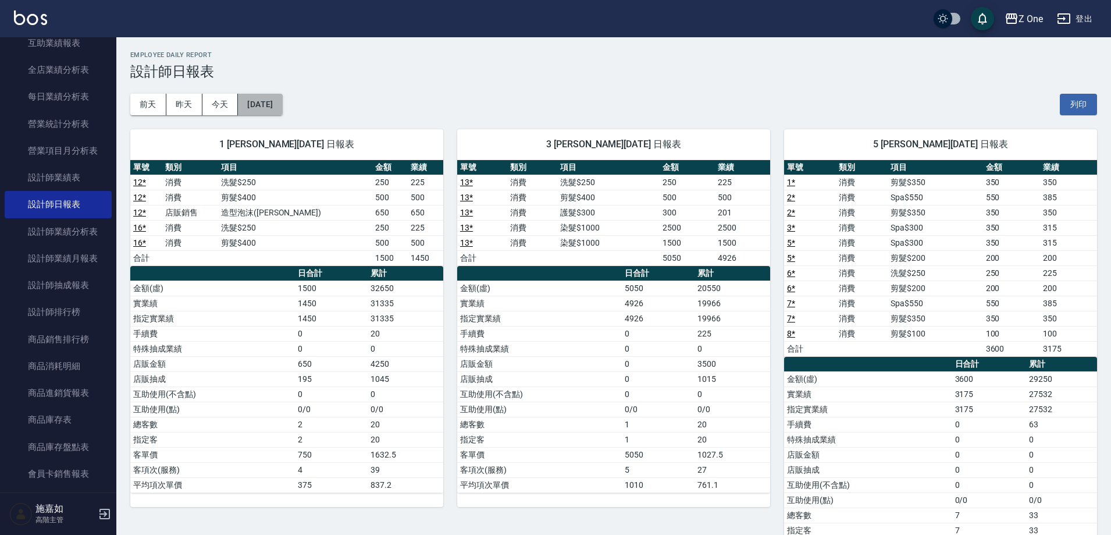
click at [282, 109] on button "[DATE]" at bounding box center [260, 105] width 44 height 22
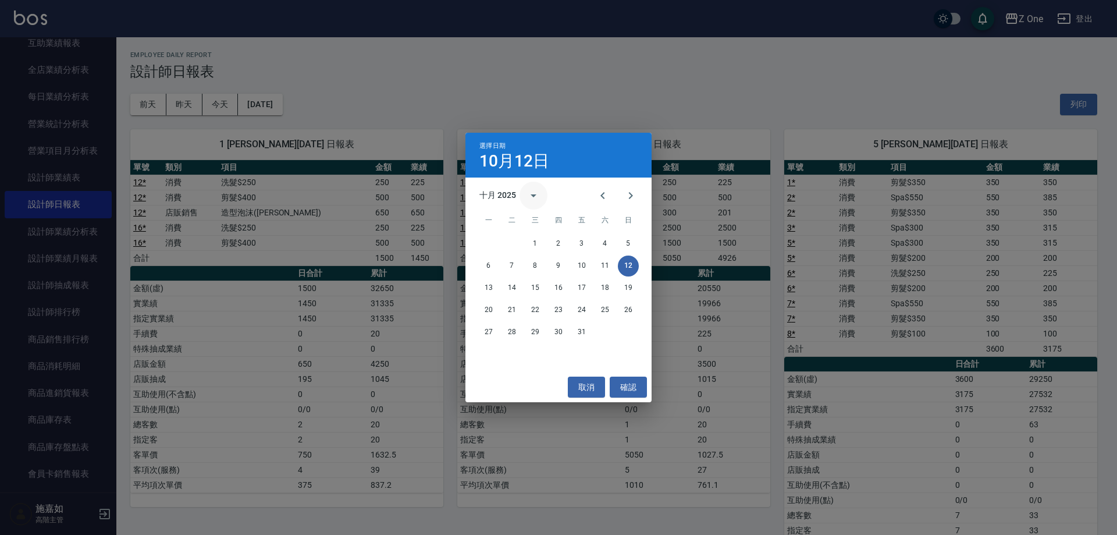
click at [530, 193] on icon "calendar view is open, switch to year view" at bounding box center [533, 195] width 14 height 14
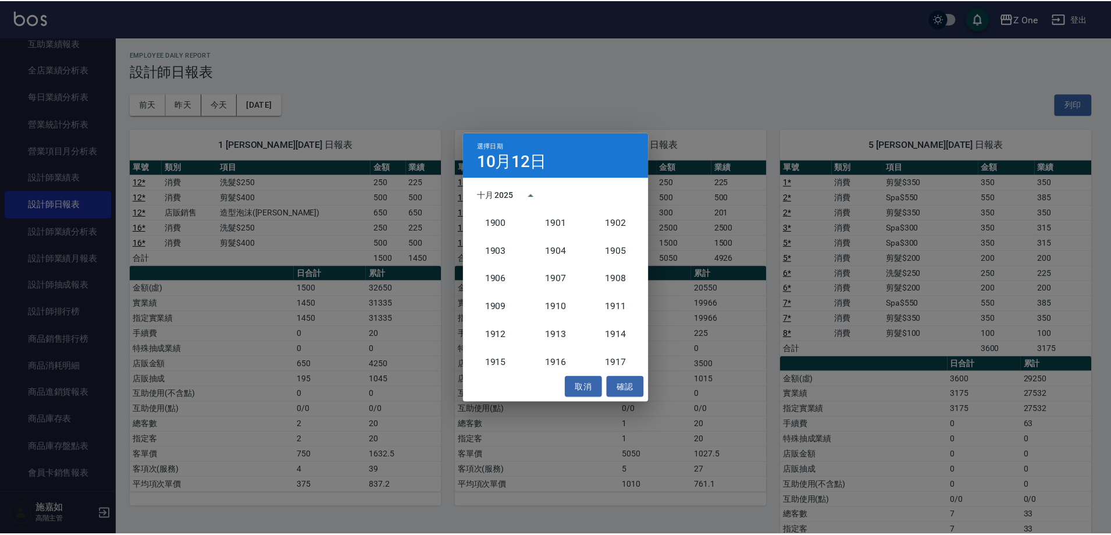
scroll to position [1077, 0]
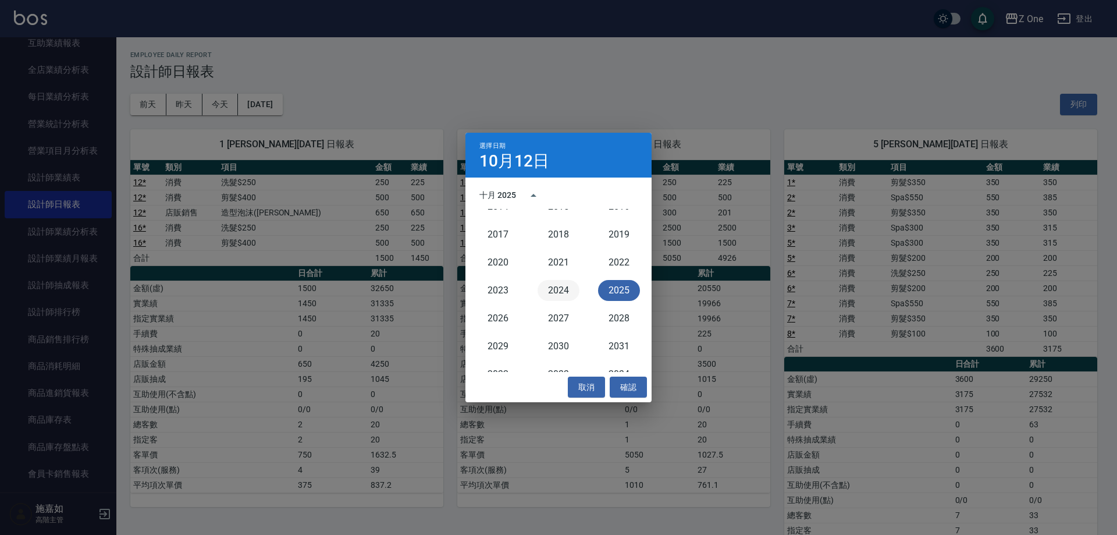
click at [562, 283] on button "2024" at bounding box center [558, 290] width 42 height 21
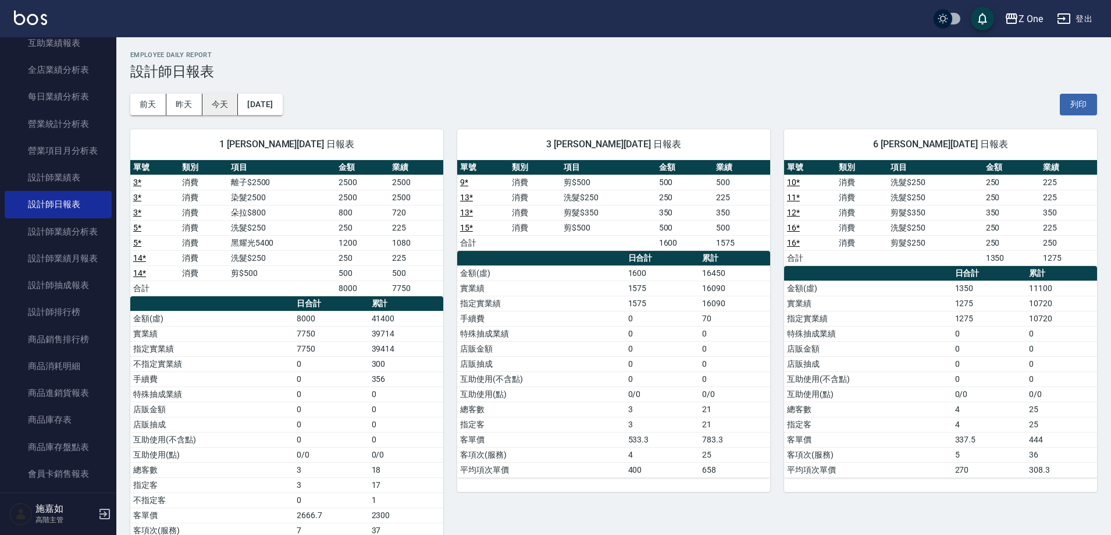
click at [232, 104] on button "今天" at bounding box center [220, 105] width 36 height 22
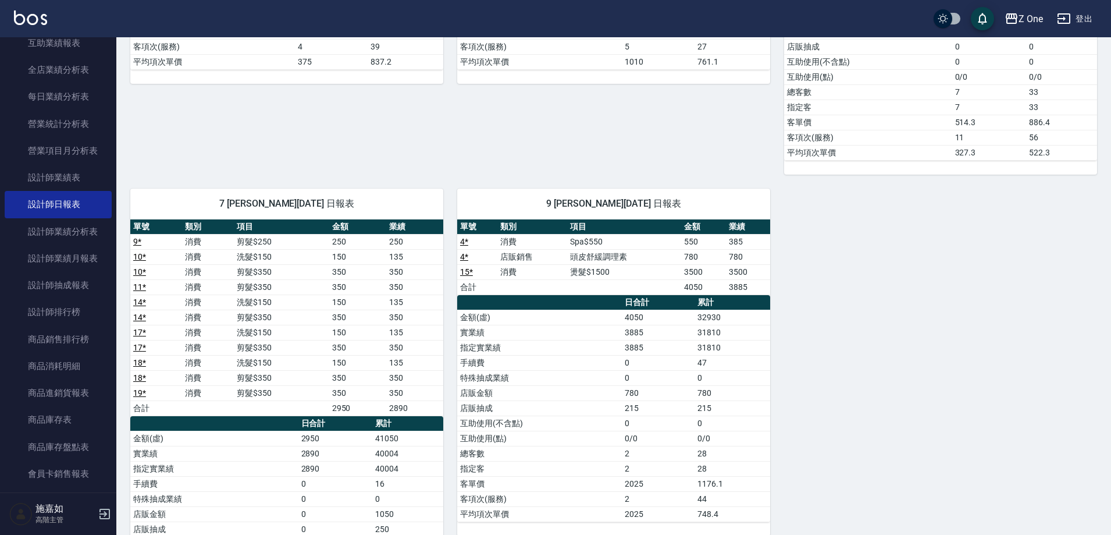
scroll to position [559, 0]
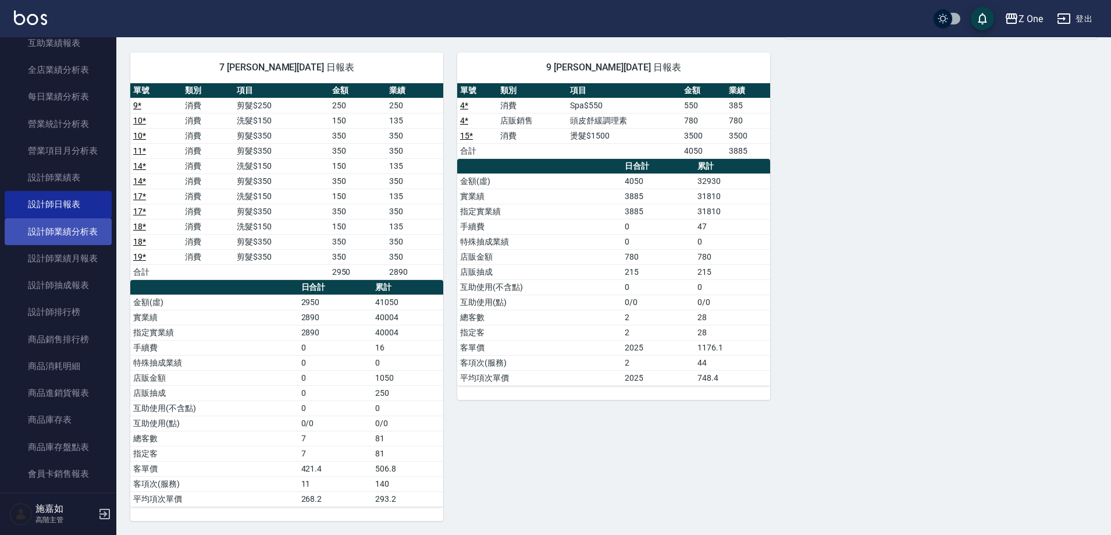
click at [60, 227] on link "設計師業績分析表" at bounding box center [58, 231] width 107 height 27
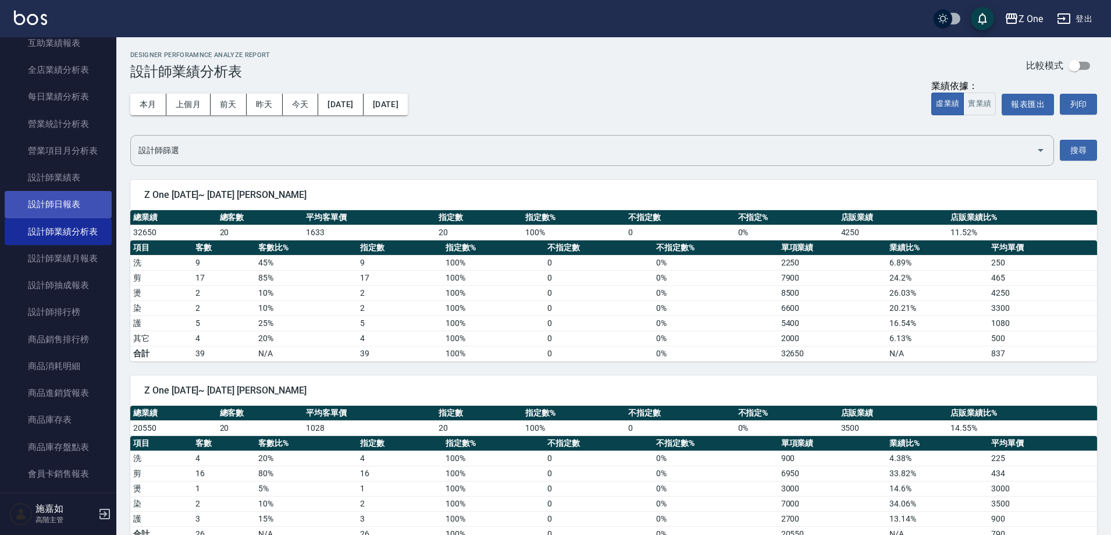
click at [62, 206] on link "設計師日報表" at bounding box center [58, 204] width 107 height 27
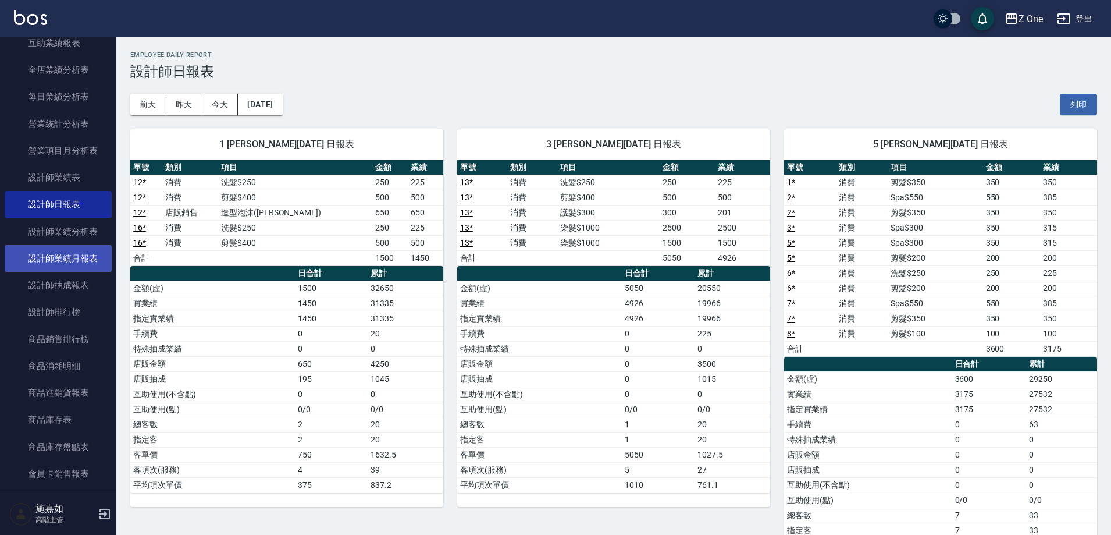
click at [100, 247] on link "設計師業績月報表" at bounding box center [58, 258] width 107 height 27
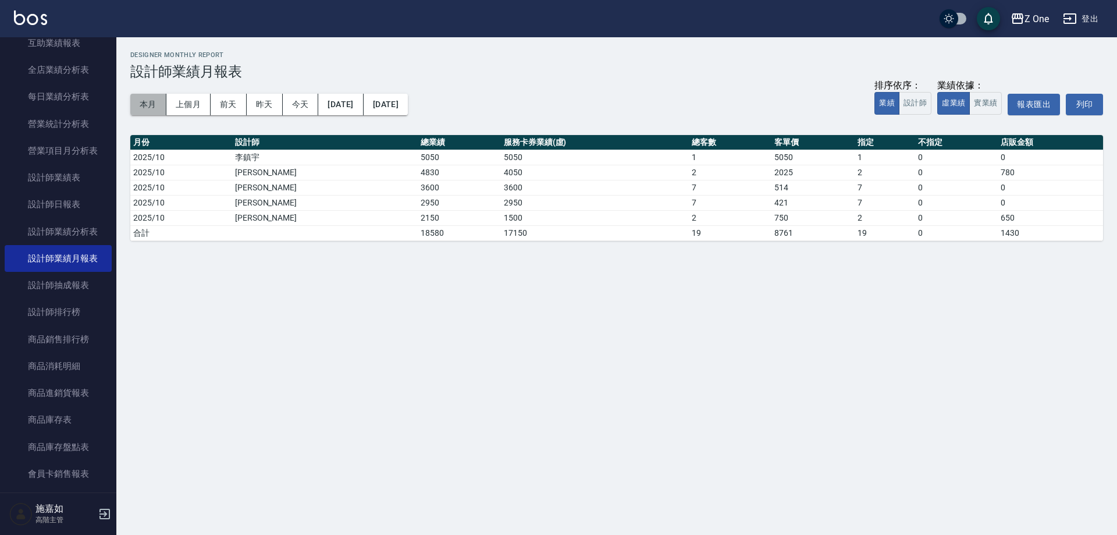
click at [143, 105] on button "本月" at bounding box center [148, 105] width 36 height 22
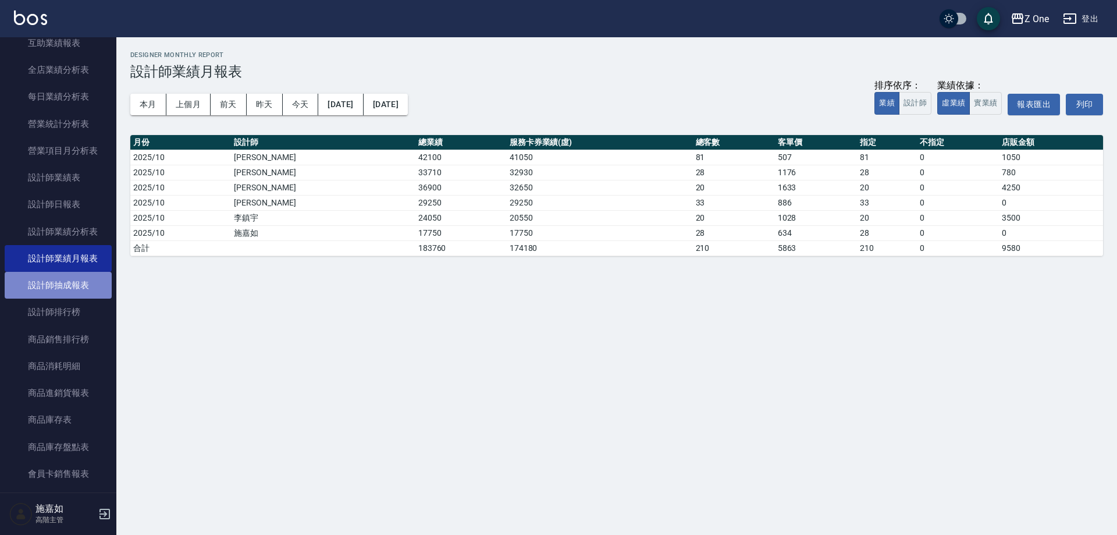
click at [76, 279] on link "設計師抽成報表" at bounding box center [58, 285] width 107 height 27
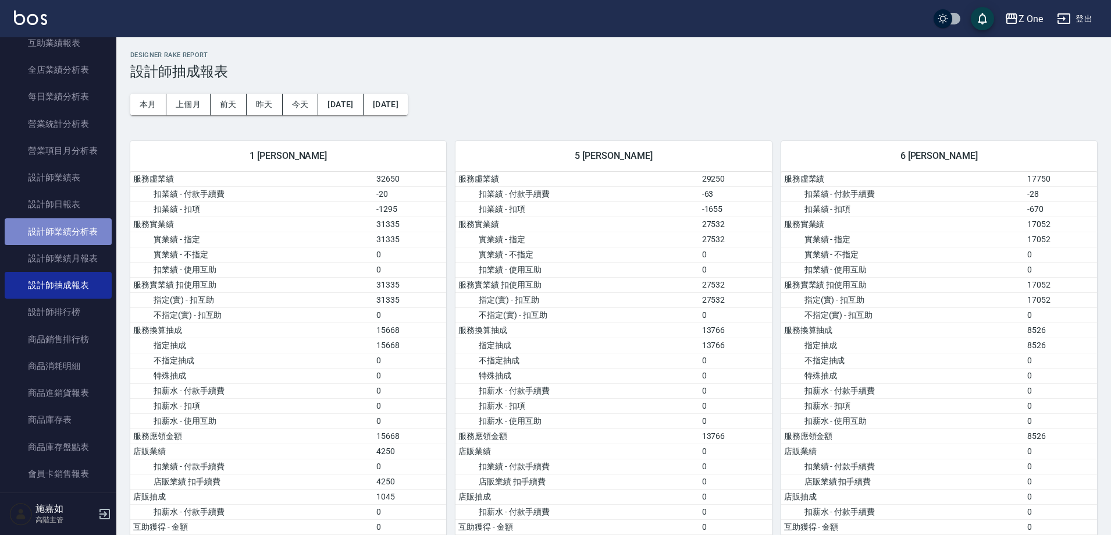
click at [80, 229] on link "設計師業績分析表" at bounding box center [58, 231] width 107 height 27
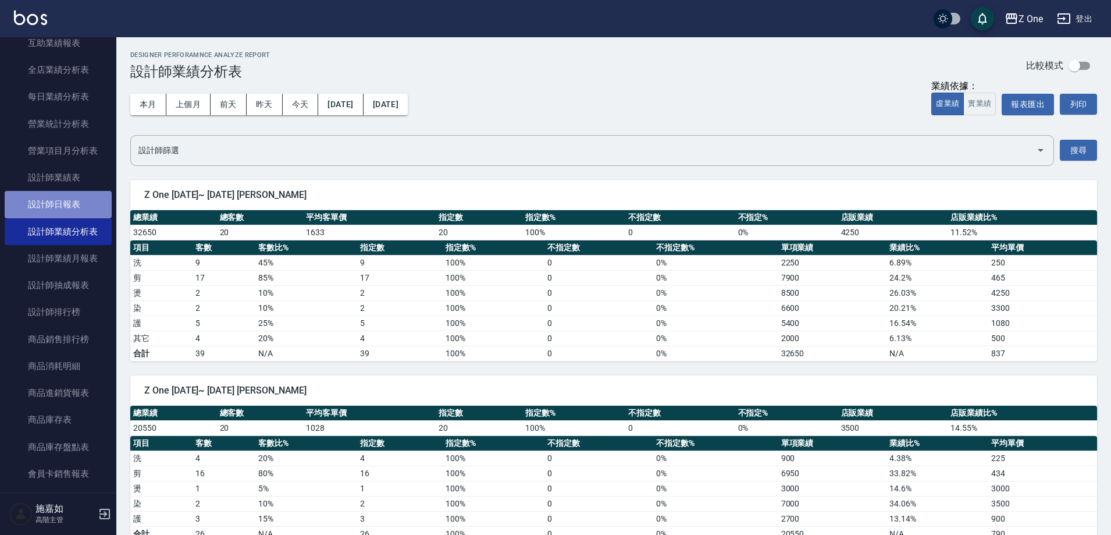
click at [80, 206] on link "設計師日報表" at bounding box center [58, 204] width 107 height 27
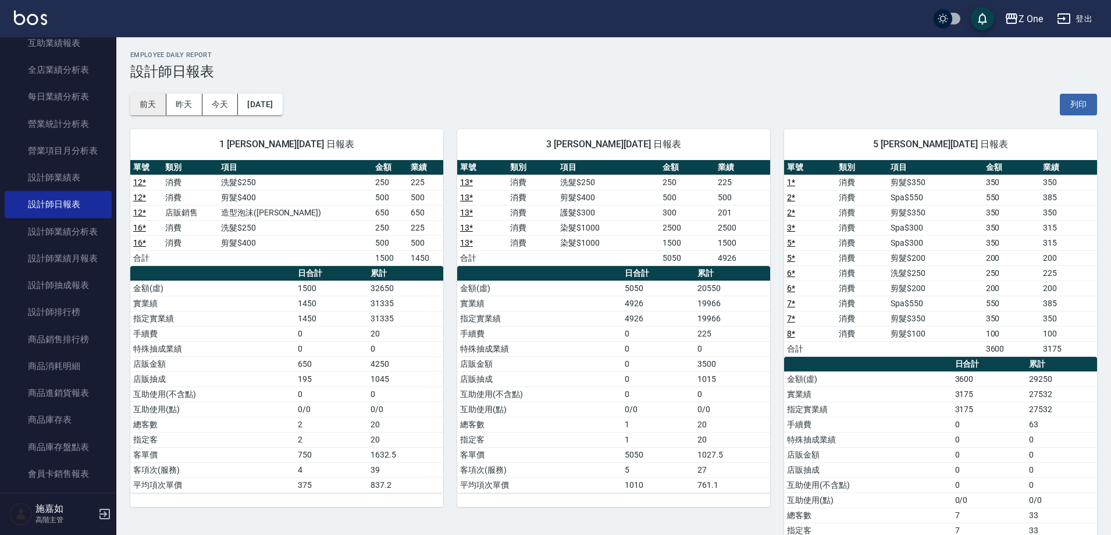
click at [148, 105] on button "前天" at bounding box center [148, 105] width 36 height 22
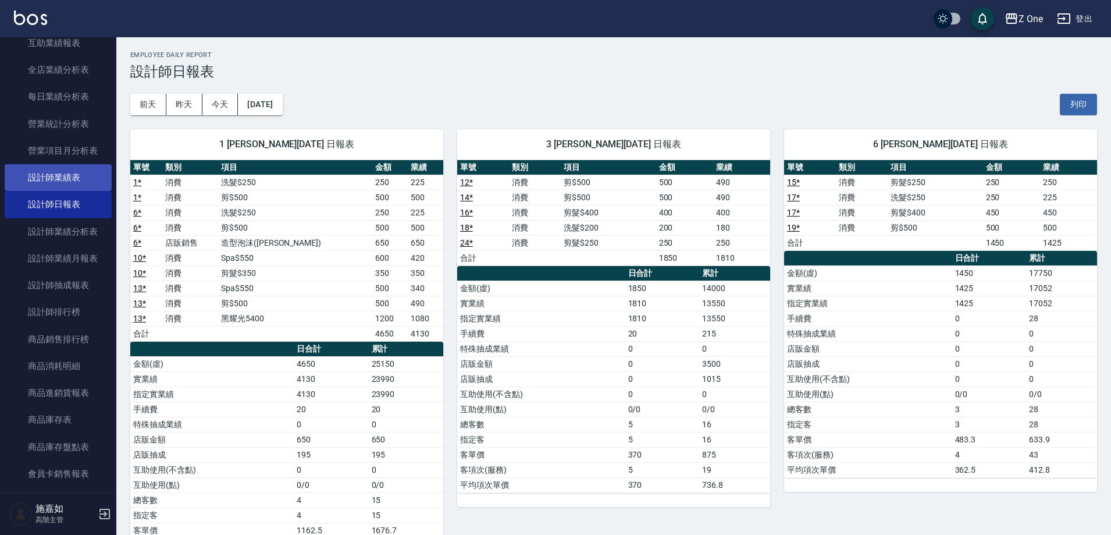
click at [88, 171] on link "設計師業績表" at bounding box center [58, 177] width 107 height 27
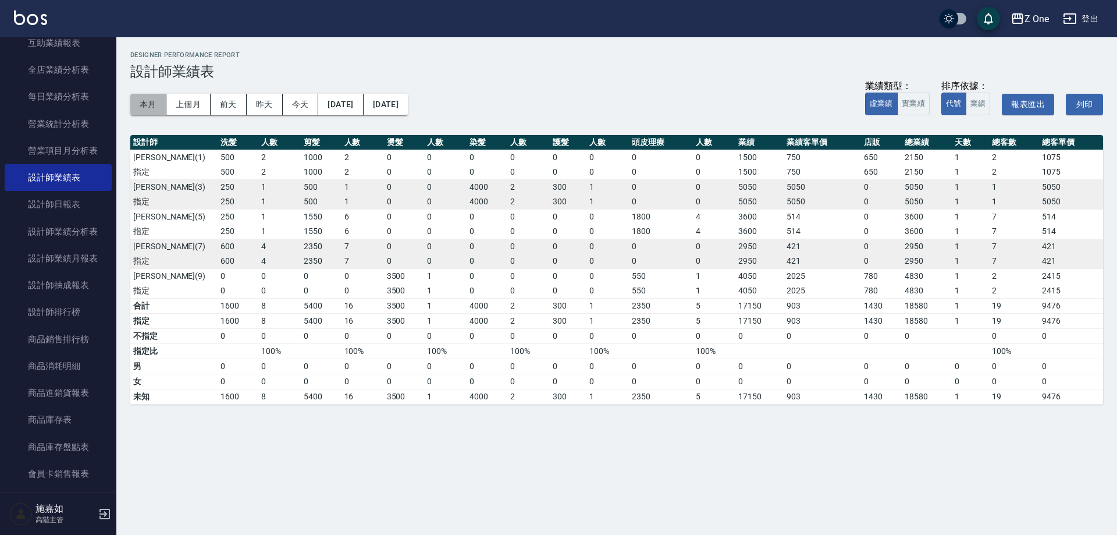
click at [142, 112] on button "本月" at bounding box center [148, 105] width 36 height 22
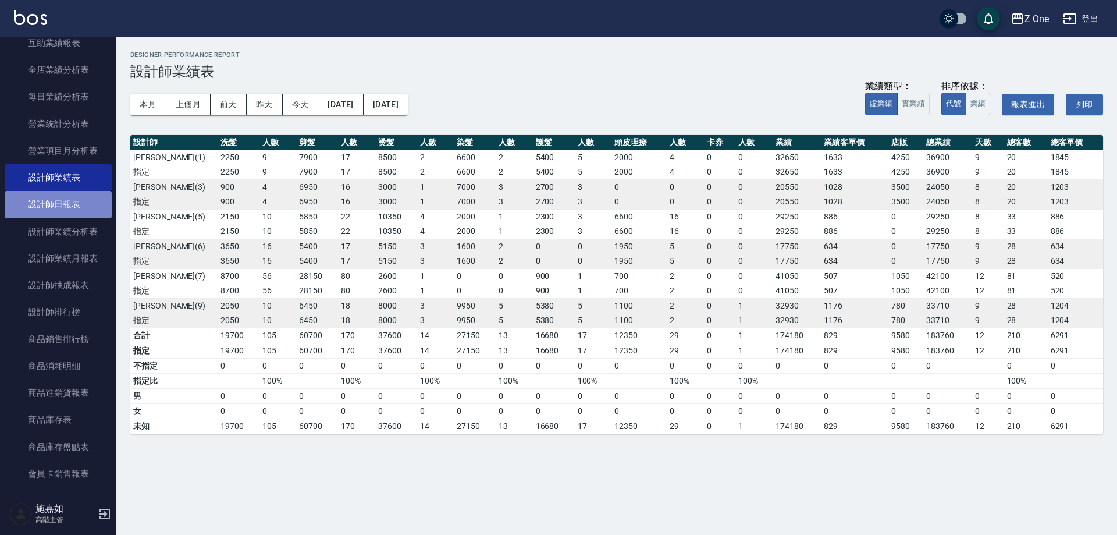
click at [65, 202] on link "設計師日報表" at bounding box center [58, 204] width 107 height 27
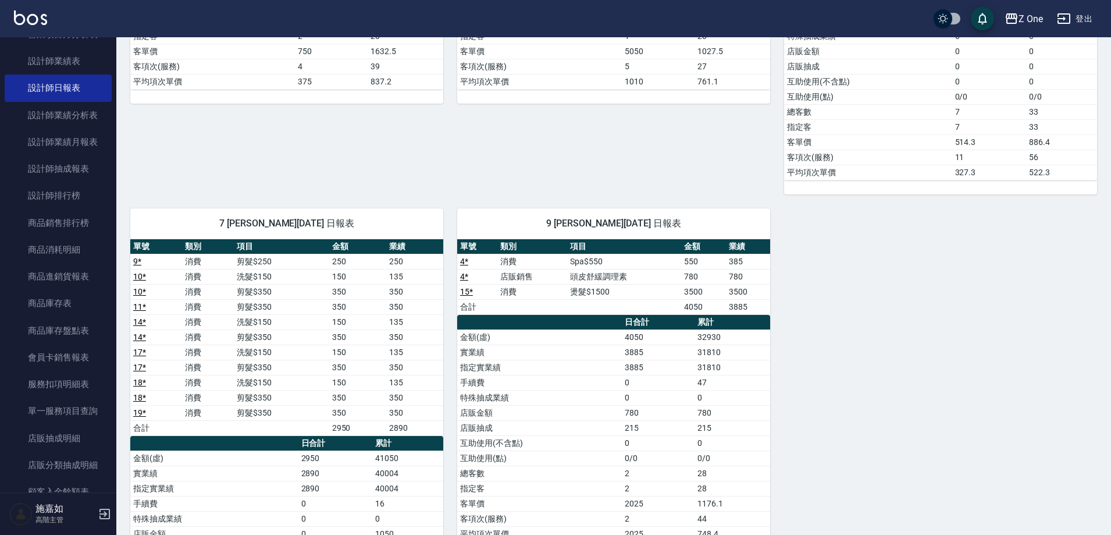
scroll to position [407, 0]
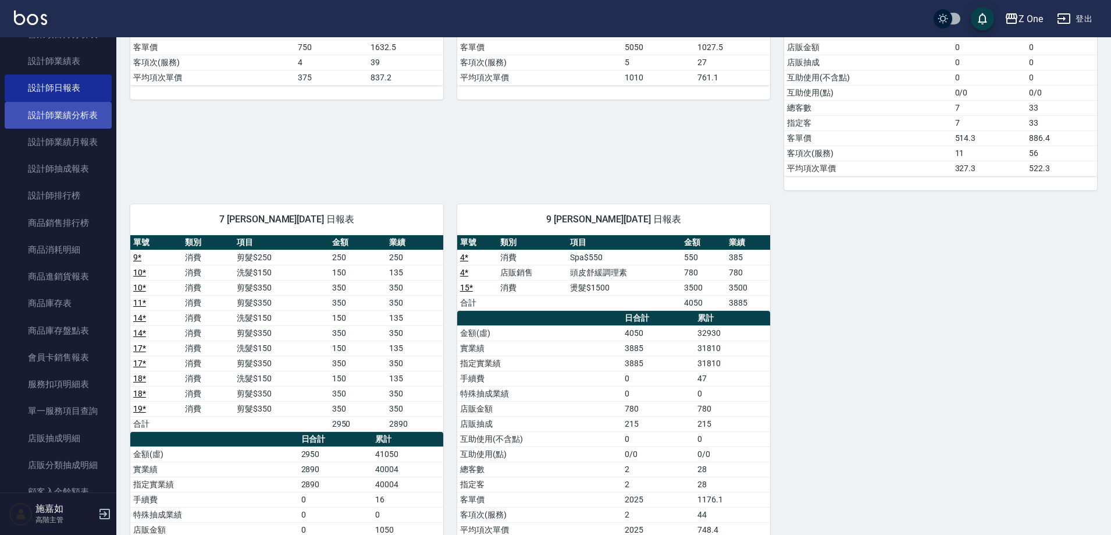
click at [60, 106] on link "設計師業績分析表" at bounding box center [58, 115] width 107 height 27
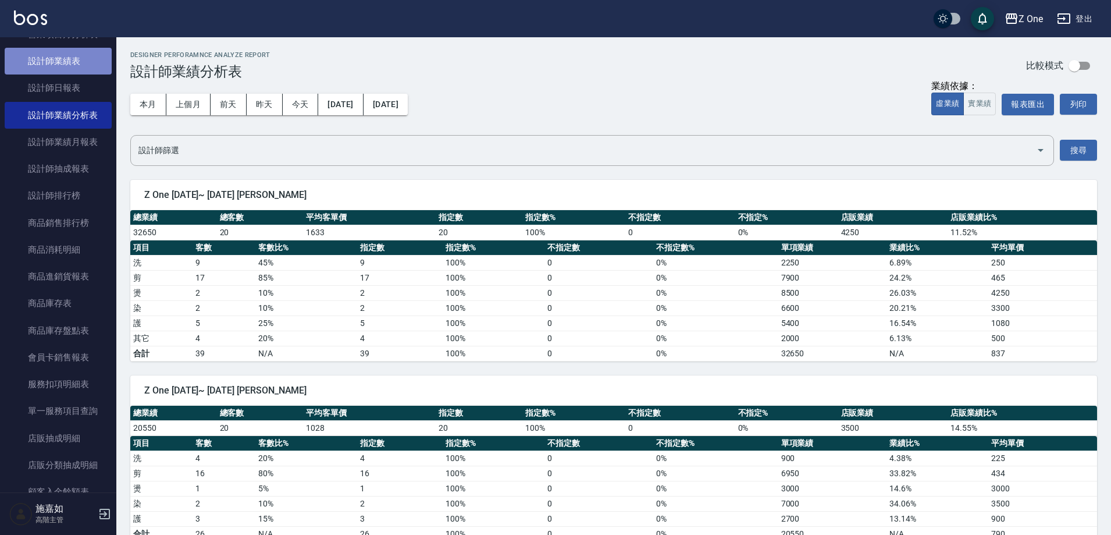
click at [62, 72] on link "設計師業績表" at bounding box center [58, 61] width 107 height 27
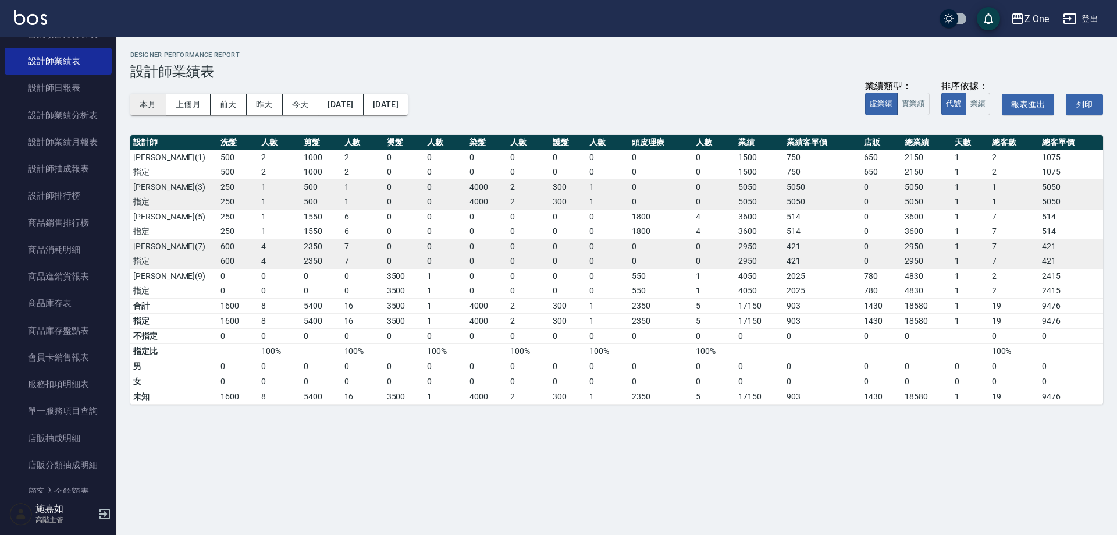
click at [144, 105] on button "本月" at bounding box center [148, 105] width 36 height 22
